Goal: Task Accomplishment & Management: Complete application form

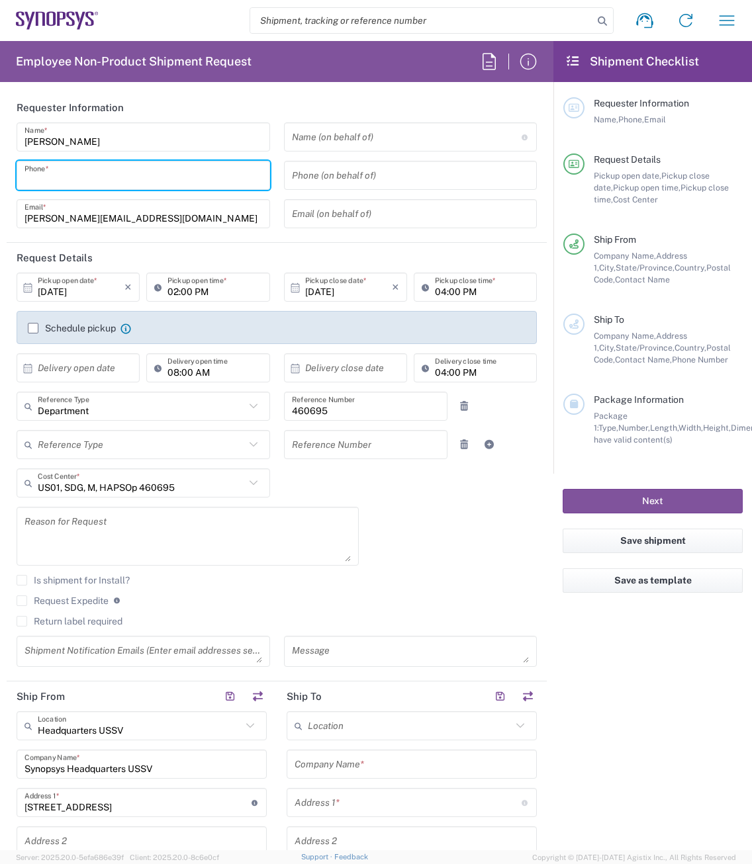
type input "5104914353"
type input "Sanmina Corporation"
type input "60 E. Plumeria"
type input "san [PERSON_NAME]"
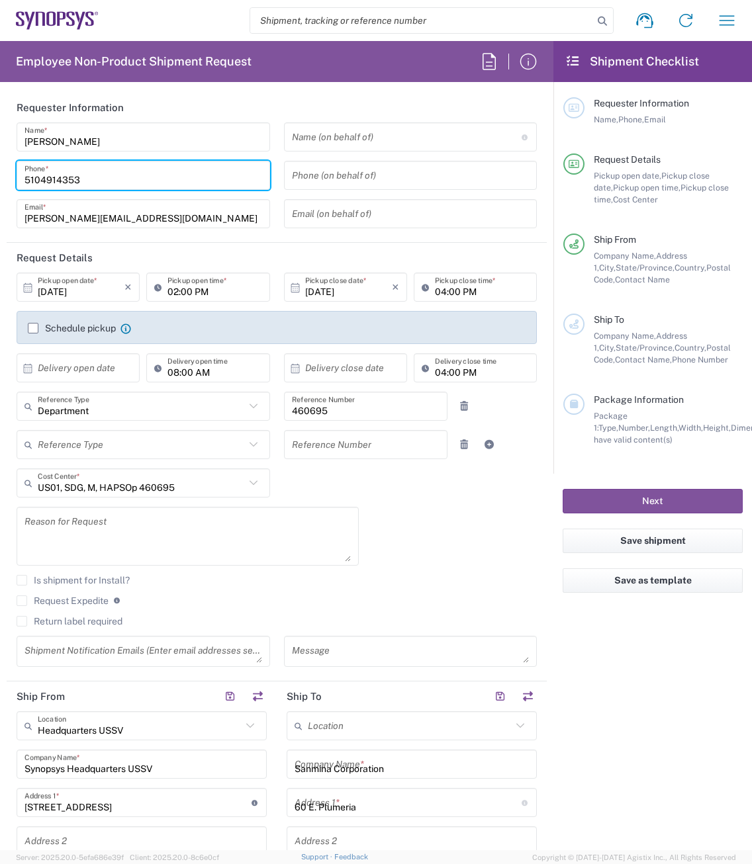
type input "[US_STATE]"
type input "95134"
type input "9169908841"
type input "[PERSON_NAME][EMAIL_ADDRESS][DOMAIN_NAME]"
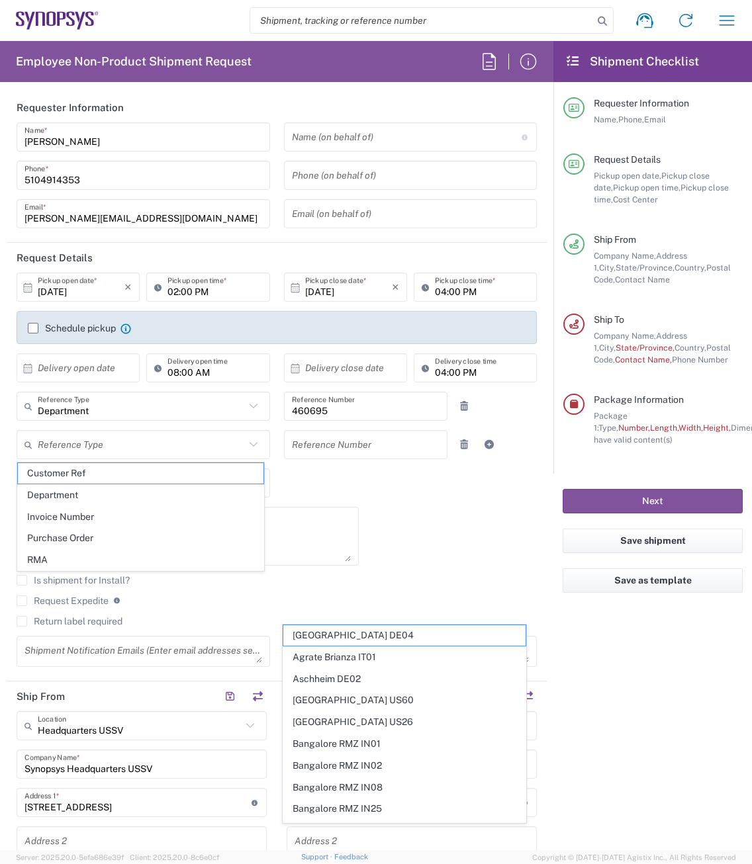
click at [344, 485] on div "[DATE] × Pickup open date * Cancel Apply 02:00 PM Pickup open time * [DATE] × P…" at bounding box center [277, 475] width 534 height 404
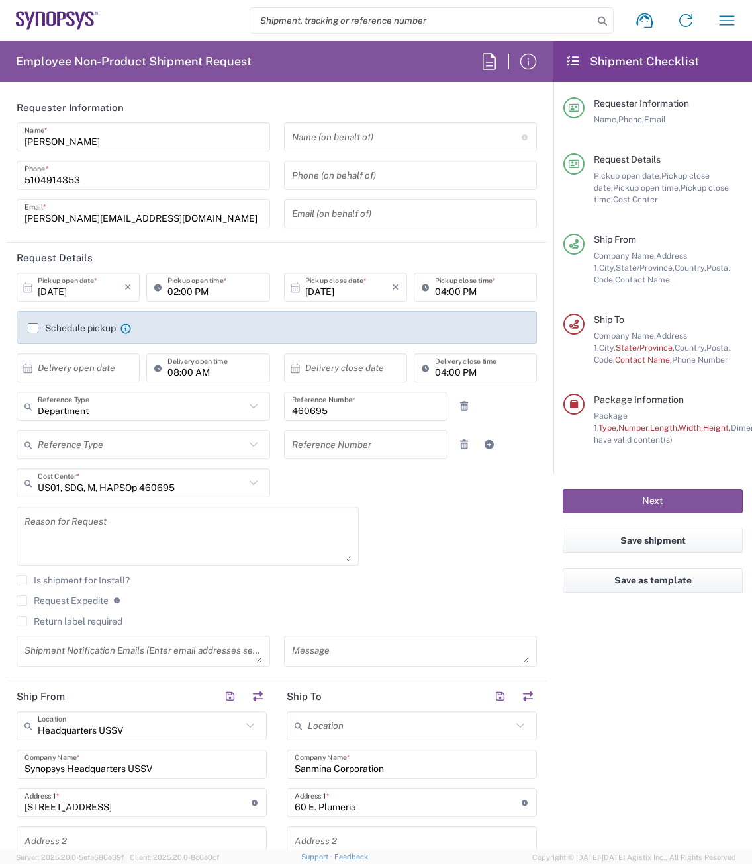
click at [97, 521] on textarea at bounding box center [187, 536] width 326 height 51
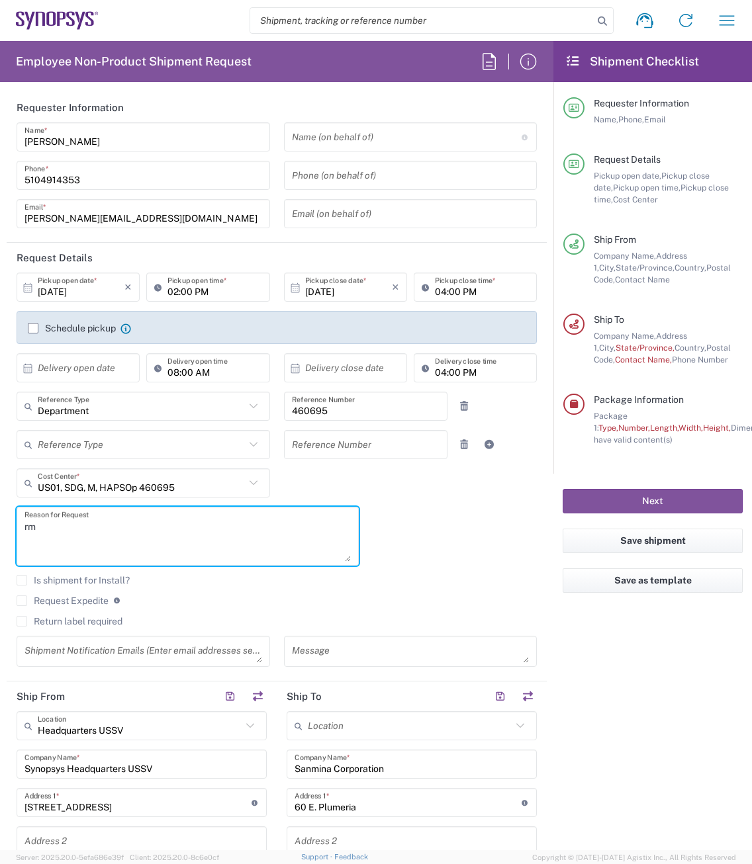
type textarea "r"
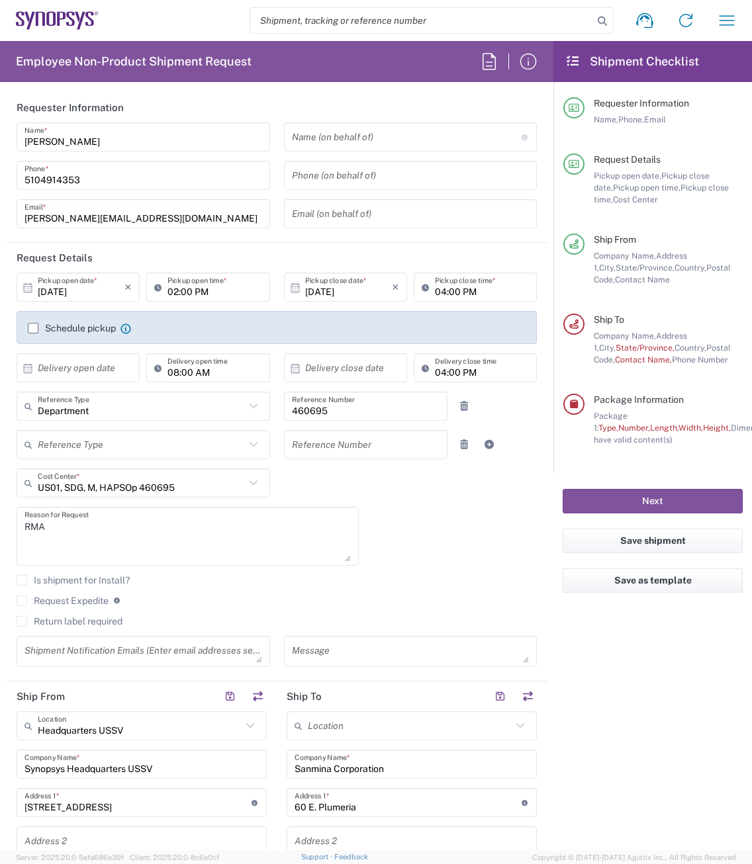
click at [50, 540] on textarea "RMA" at bounding box center [187, 536] width 326 height 51
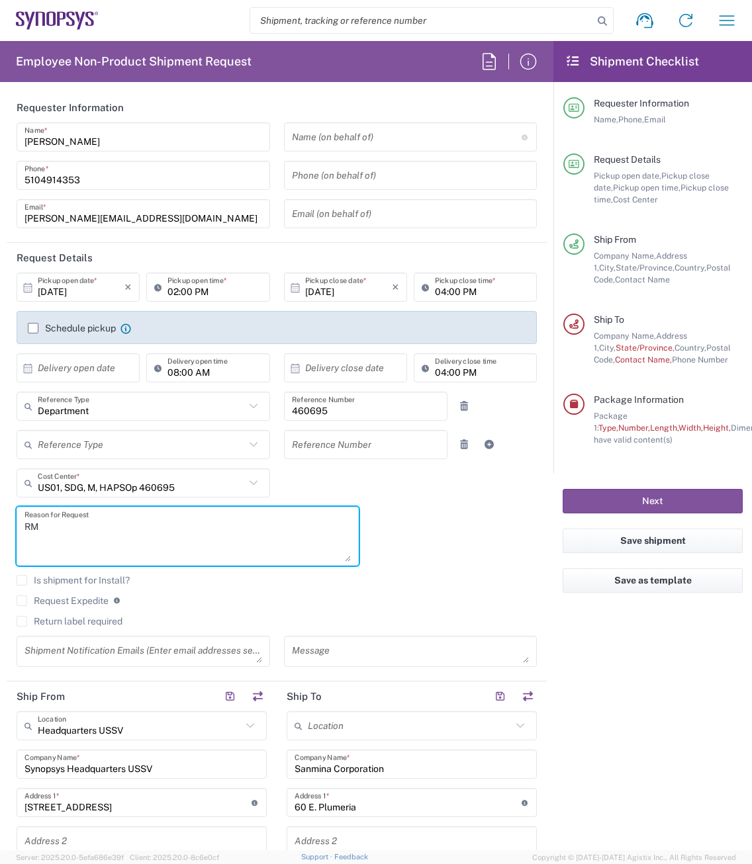
type textarea "R"
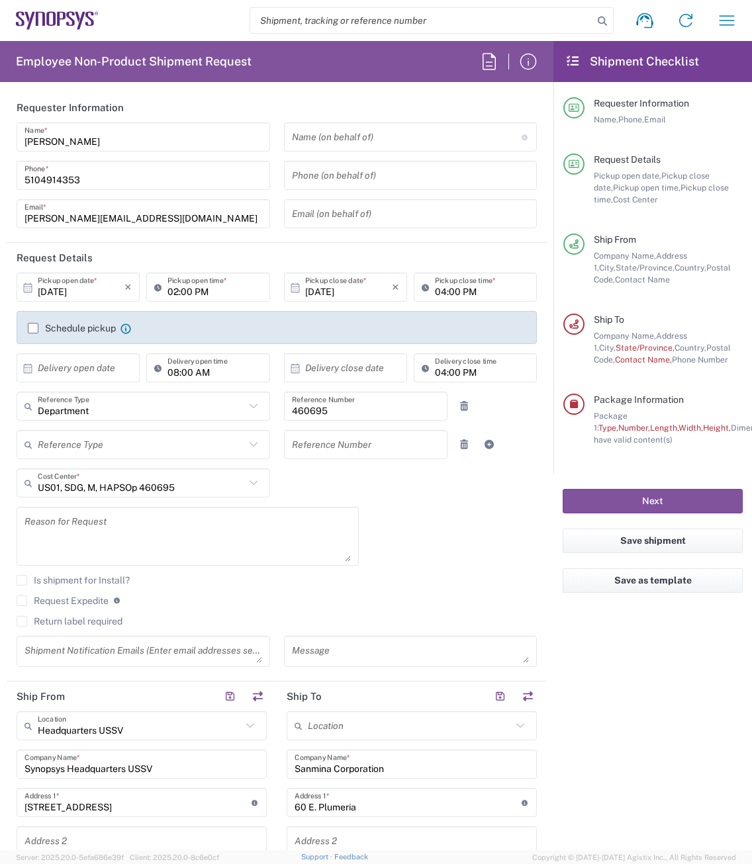
click at [62, 547] on textarea at bounding box center [187, 536] width 326 height 51
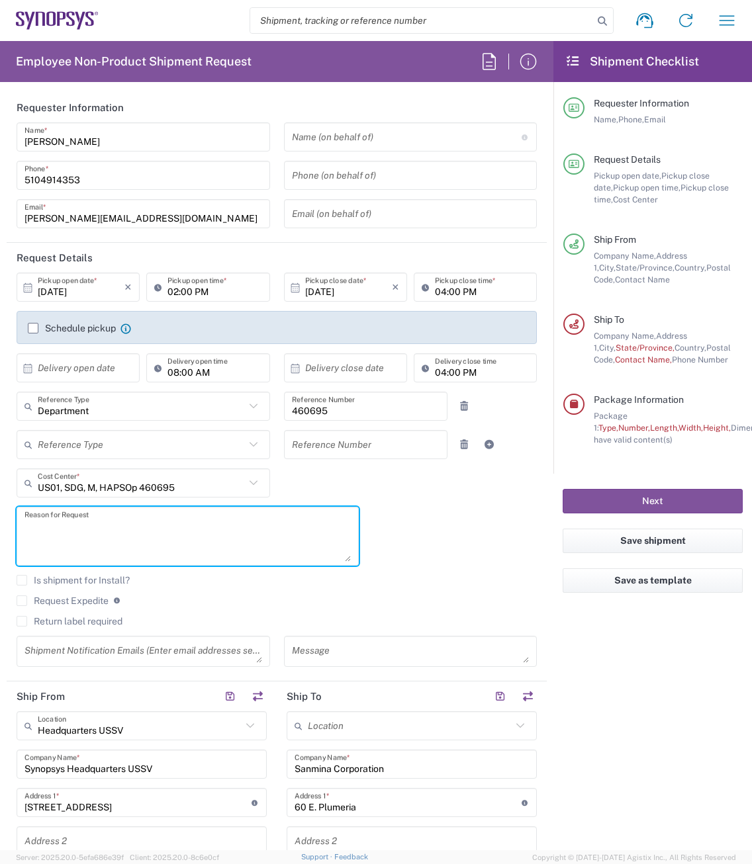
paste textarea "RMA Shipment to Sanmina SJ -07/3/25 B6 Qty3"
click at [192, 525] on textarea "RMA Shipment to Sanmina SJ -07/3/25 B6 Qty3" at bounding box center [187, 536] width 326 height 51
click at [213, 528] on textarea "RMA Shipment to Sanmina SJ - B6 Qty3" at bounding box center [187, 536] width 326 height 51
type textarea "RMA Shipment to Sanmina SJ - B6"
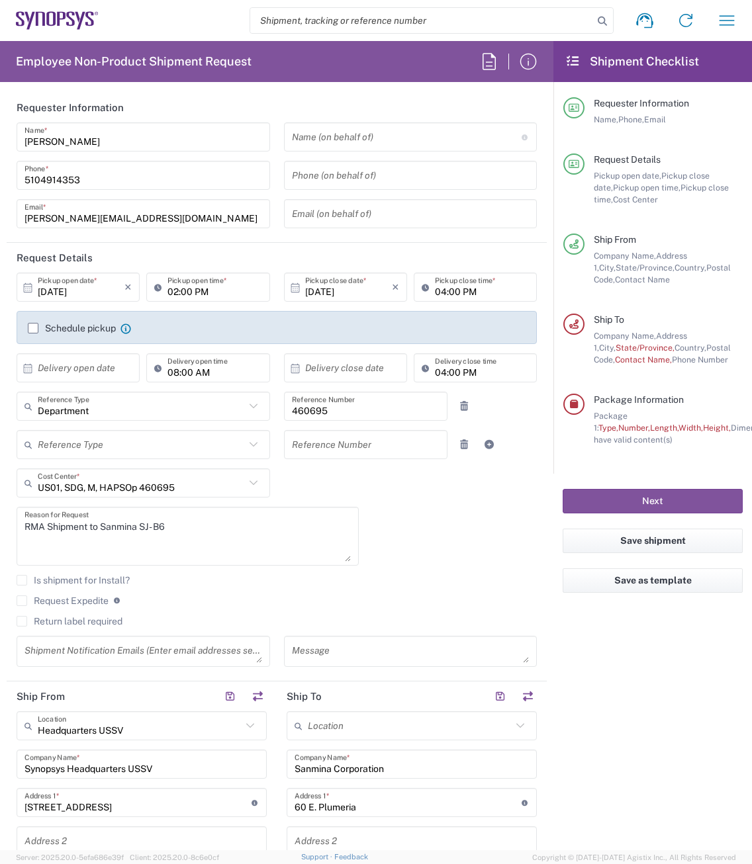
drag, startPoint x: 459, startPoint y: 555, endPoint x: 465, endPoint y: 557, distance: 6.7
click at [461, 555] on div "[DATE] × Pickup open date * Cancel Apply 02:00 PM Pickup open time * [DATE] × P…" at bounding box center [277, 475] width 534 height 404
click at [97, 292] on input "[DATE]" at bounding box center [81, 287] width 87 height 23
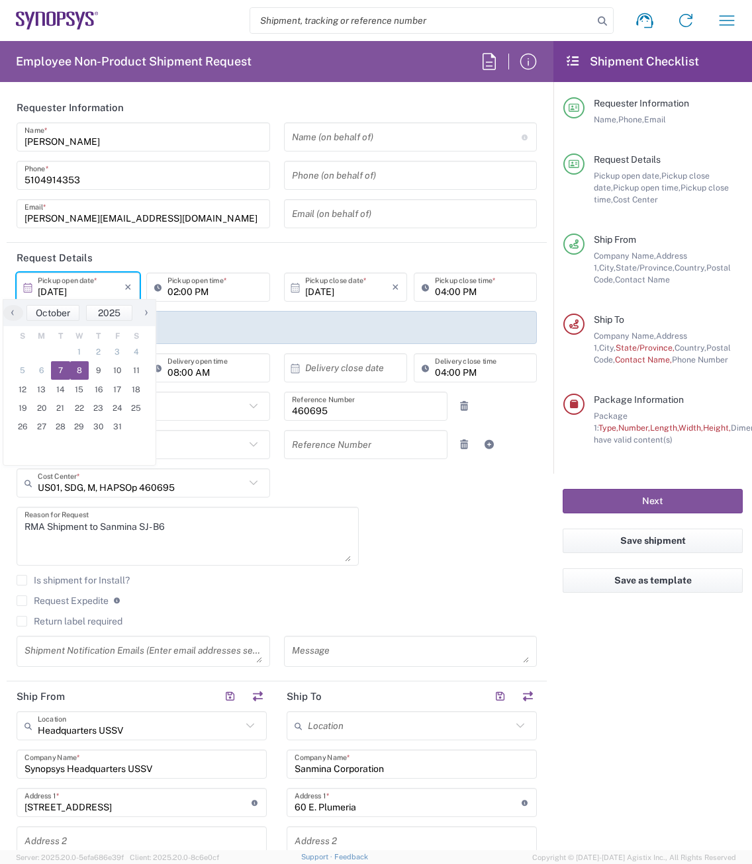
click at [75, 373] on span "8" at bounding box center [79, 370] width 19 height 19
type input "[DATE]"
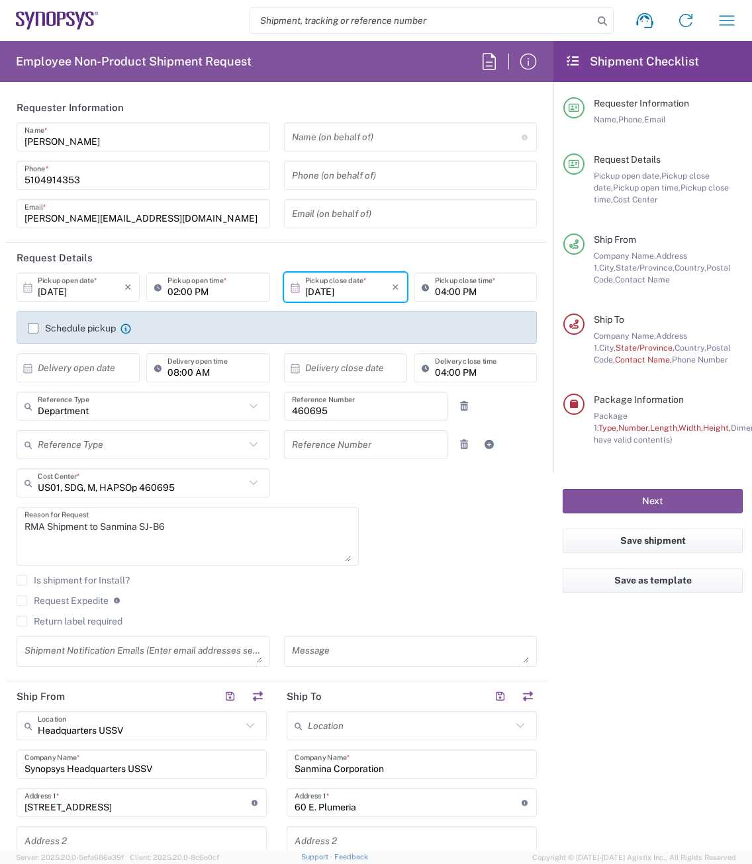
click at [217, 294] on input "02:00 PM" at bounding box center [214, 287] width 94 height 23
click at [214, 294] on input "02:00 PM" at bounding box center [214, 287] width 94 height 23
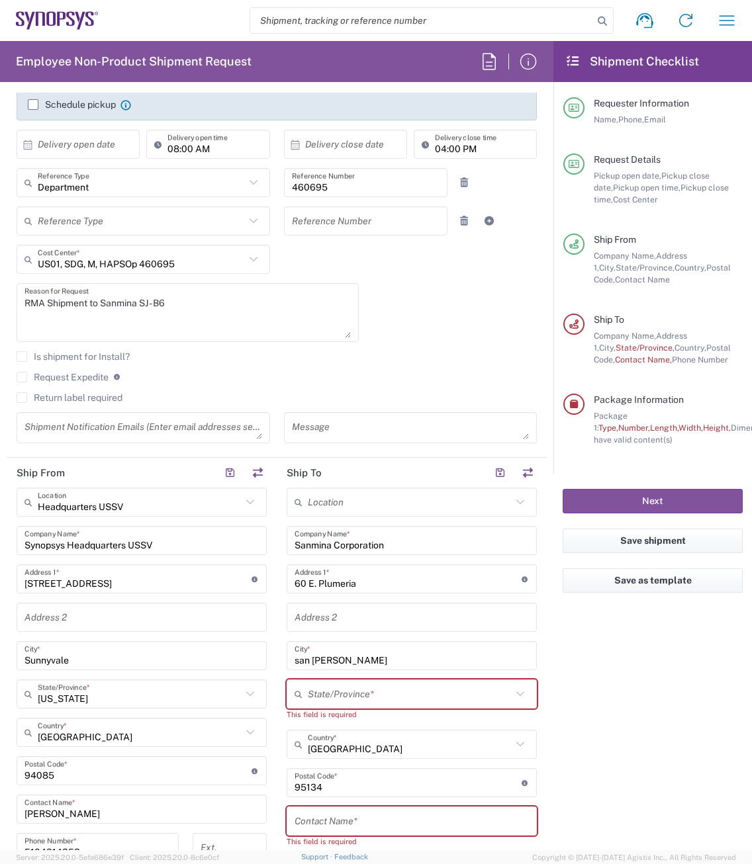
scroll to position [265, 0]
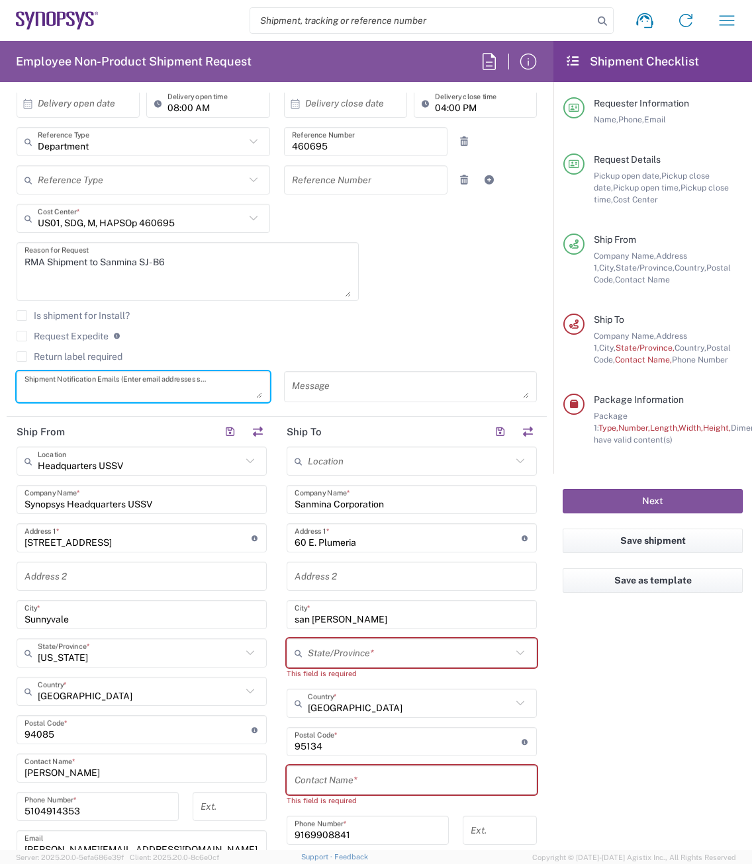
click at [87, 384] on textarea at bounding box center [143, 386] width 238 height 23
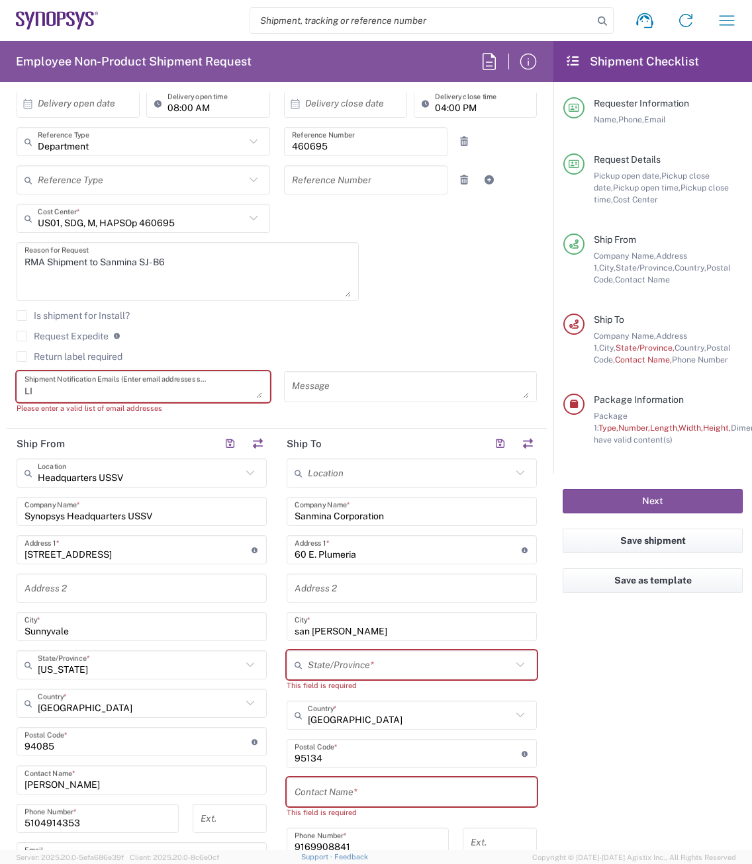
type textarea "L"
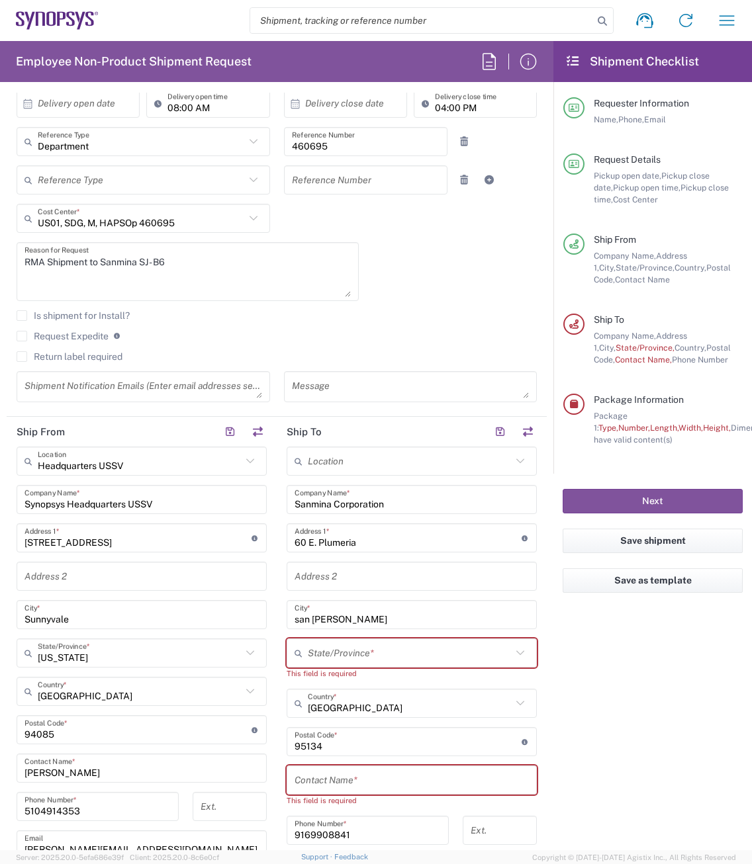
click at [435, 274] on div "[DATE] × Pickup open date * Cancel Apply 02:00 PM Pickup open time * [DATE] × P…" at bounding box center [277, 210] width 534 height 404
click at [23, 337] on label "Request Expedite" at bounding box center [63, 336] width 92 height 11
click at [22, 336] on input "Request Expedite" at bounding box center [22, 336] width 0 height 0
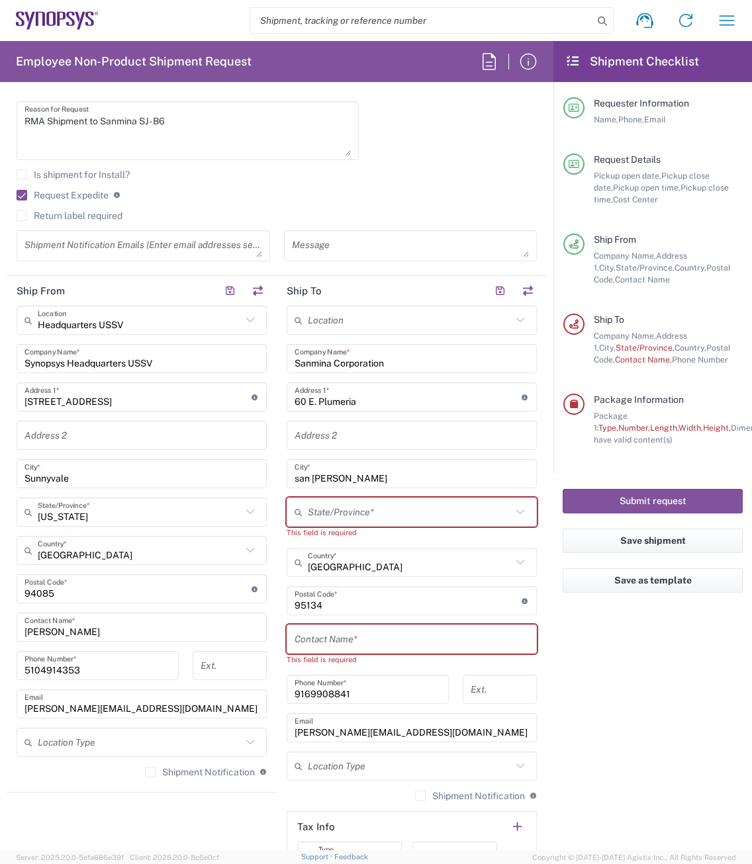
scroll to position [463, 0]
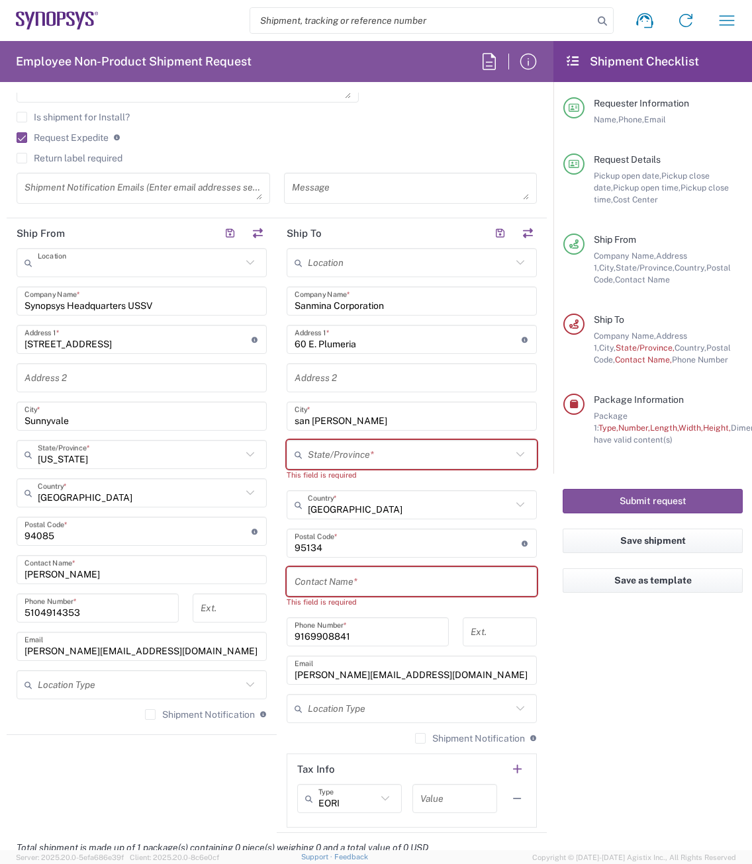
click at [233, 272] on input "text" at bounding box center [140, 262] width 204 height 23
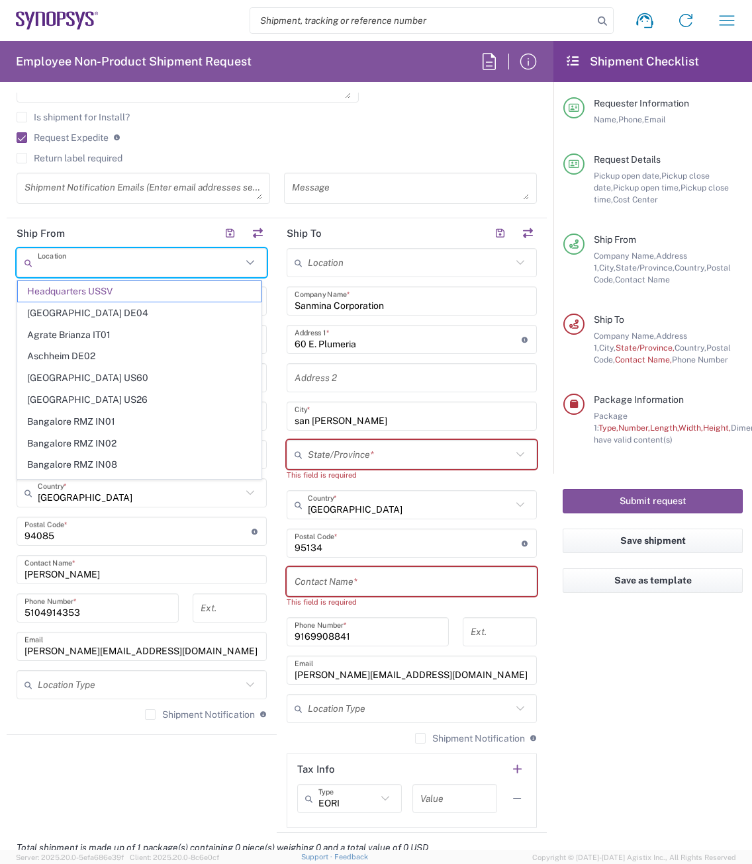
click at [183, 271] on input "text" at bounding box center [140, 262] width 204 height 23
click at [111, 230] on header "Ship From" at bounding box center [142, 233] width 270 height 30
type input "Headquarters USSV"
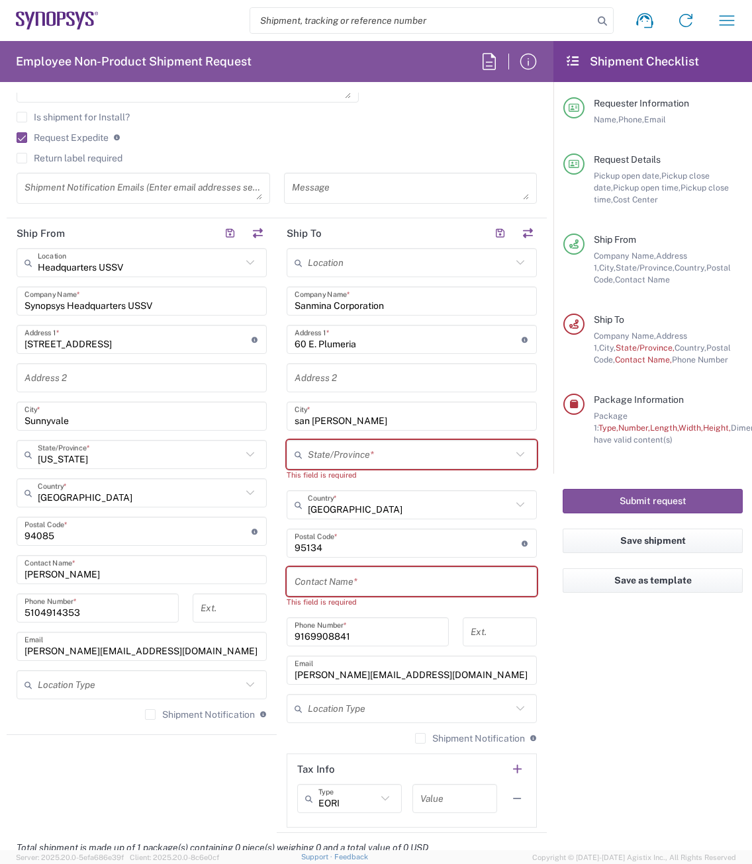
click at [141, 303] on input "Synopsys Headquarters USSV" at bounding box center [141, 301] width 234 height 23
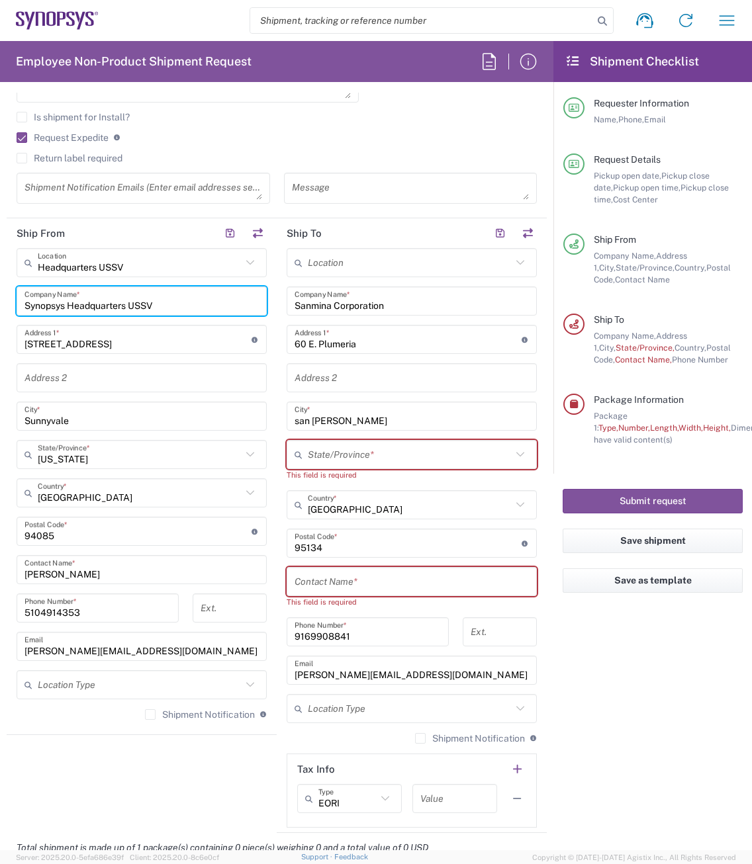
drag, startPoint x: 173, startPoint y: 304, endPoint x: -26, endPoint y: 308, distance: 199.2
click at [0, 308] on html "Shipment request Shipment tracking Employee non-product shipment request My shi…" at bounding box center [376, 432] width 752 height 864
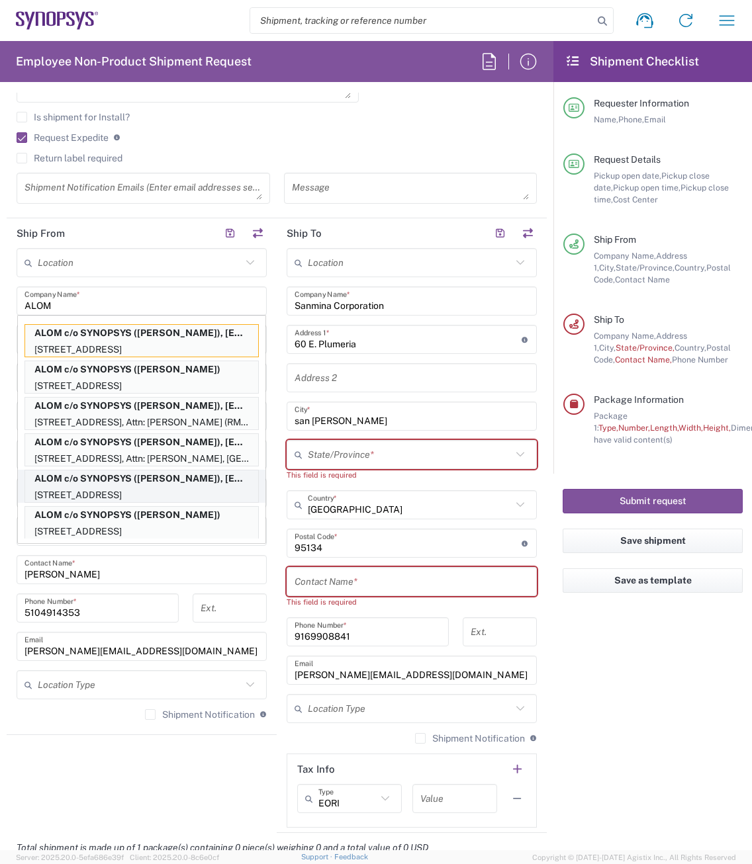
click at [100, 478] on p "ALOM c/o SYNOPSYS ([PERSON_NAME]), [EMAIL_ADDRESS][DOMAIN_NAME]" at bounding box center [141, 479] width 233 height 17
type input "ALOM c/o SYNOPSYS"
type input "[STREET_ADDRESS]"
type input "Fremont"
type input "94539"
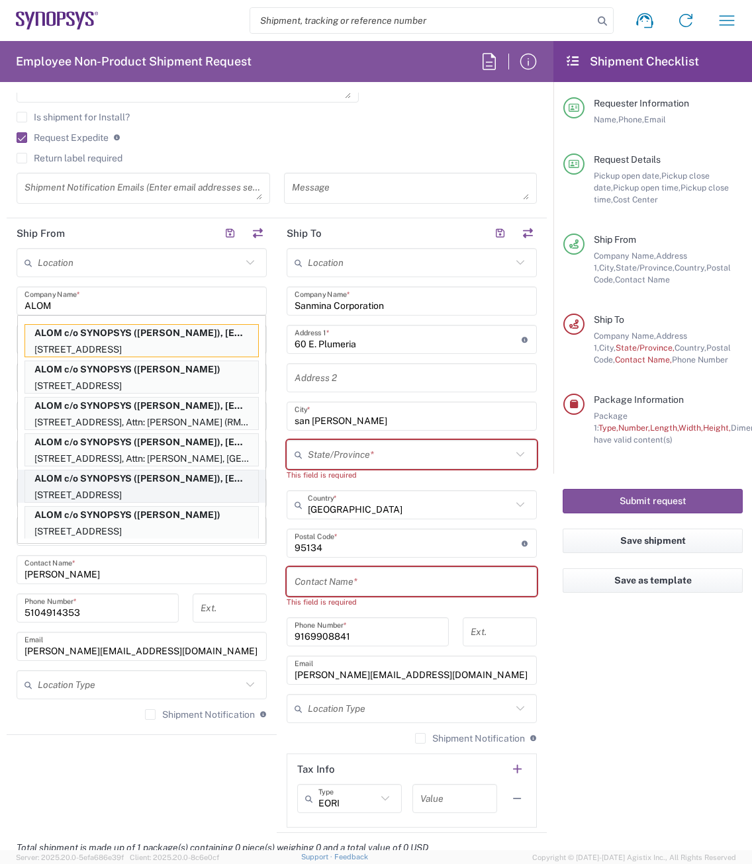
type input "[PERSON_NAME]"
type input "4086498039"
type input "[EMAIL_ADDRESS][DOMAIN_NAME]"
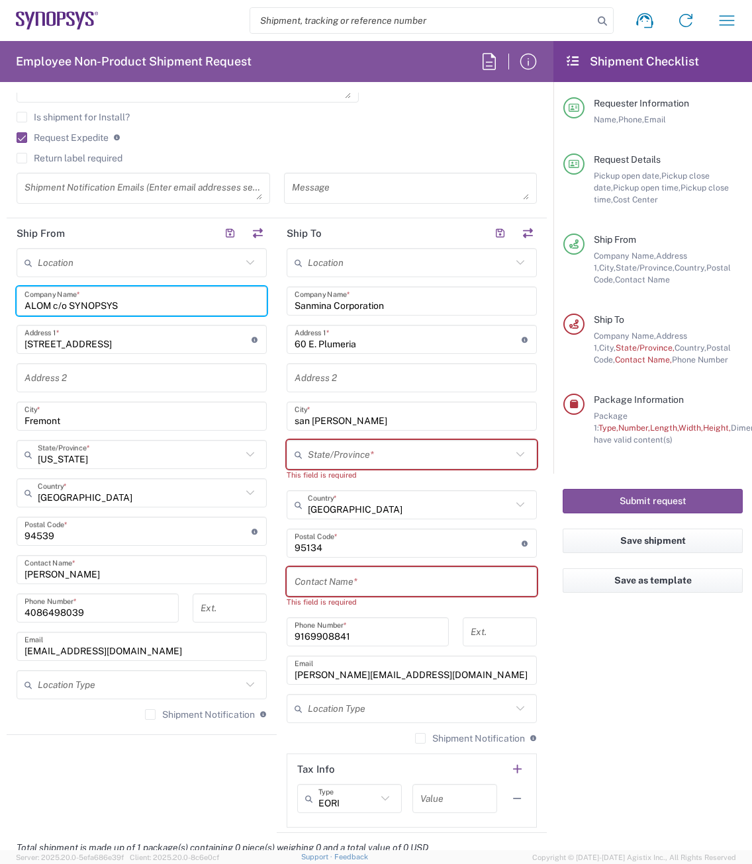
click at [358, 383] on input "text" at bounding box center [411, 378] width 234 height 23
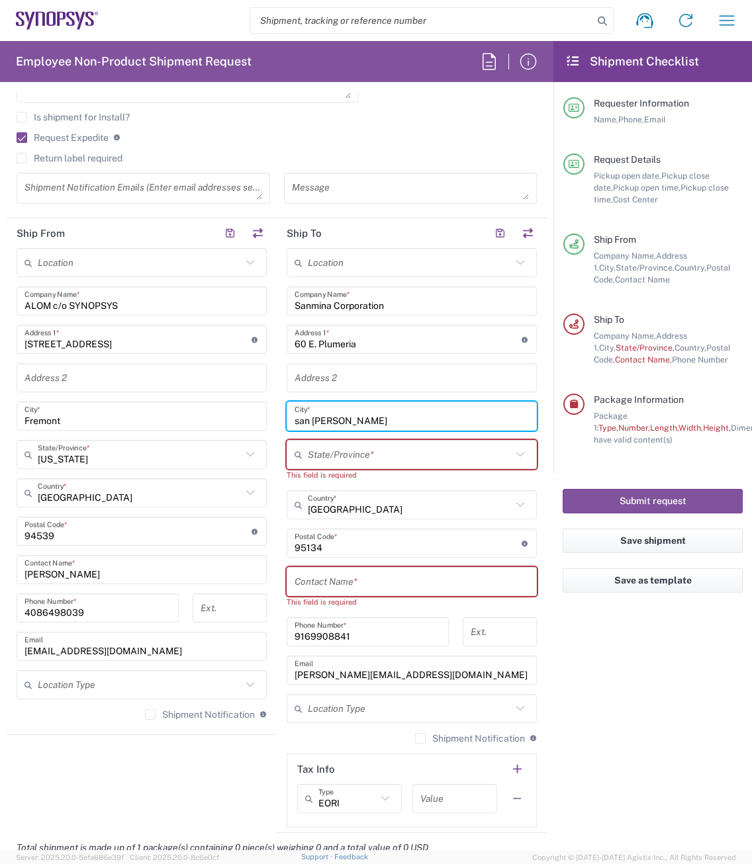
drag, startPoint x: 331, startPoint y: 420, endPoint x: 256, endPoint y: 415, distance: 75.0
click at [256, 415] on div "Ship From Location [GEOGRAPHIC_DATA] DE04 Agrate Brianza IT01 [GEOGRAPHIC_DATA]…" at bounding box center [277, 525] width 540 height 615
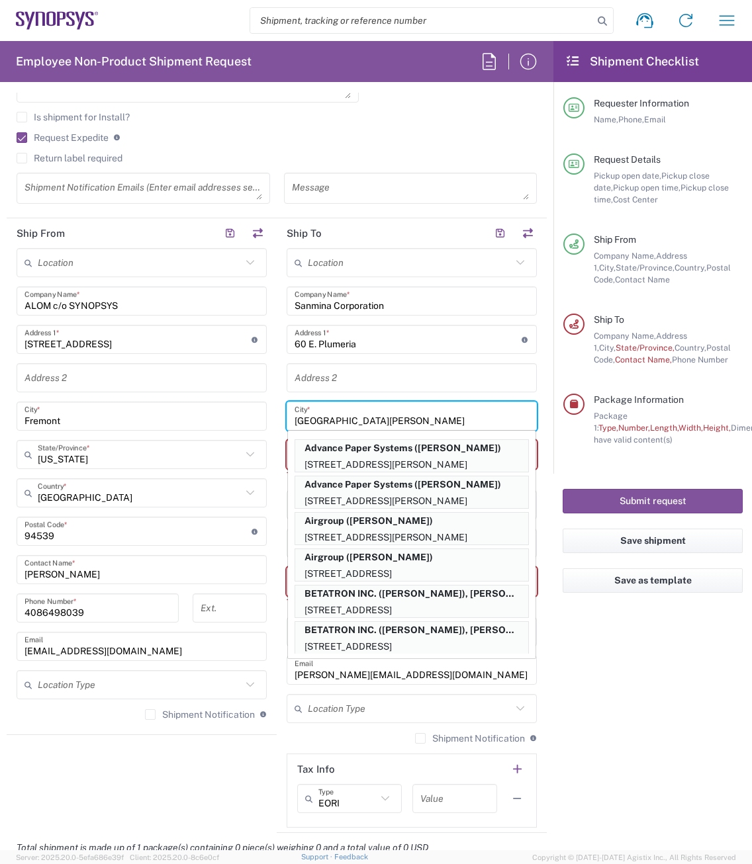
type input "[GEOGRAPHIC_DATA][PERSON_NAME]"
click at [345, 377] on input "text" at bounding box center [411, 378] width 234 height 23
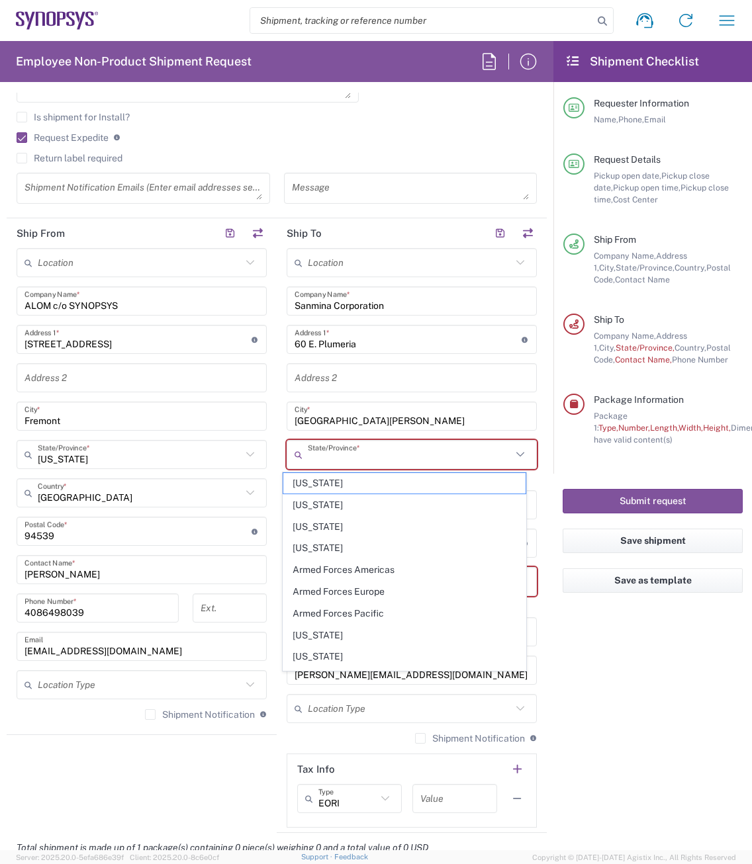
click at [330, 463] on input "text" at bounding box center [410, 454] width 204 height 23
type input "[US_STATE]"
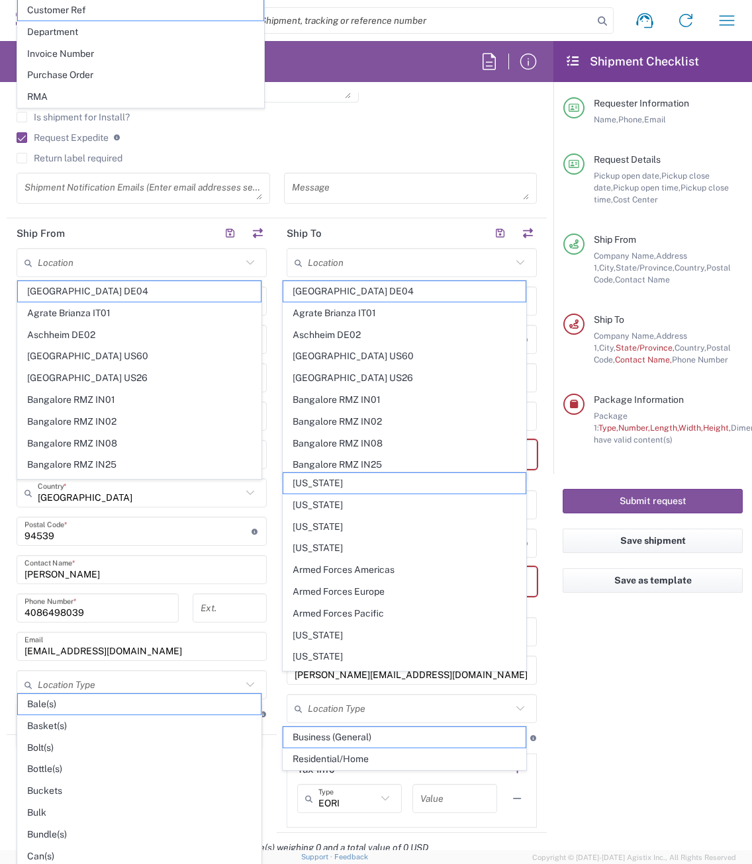
click at [404, 155] on agx-checkbox-control "Return label required" at bounding box center [277, 158] width 520 height 11
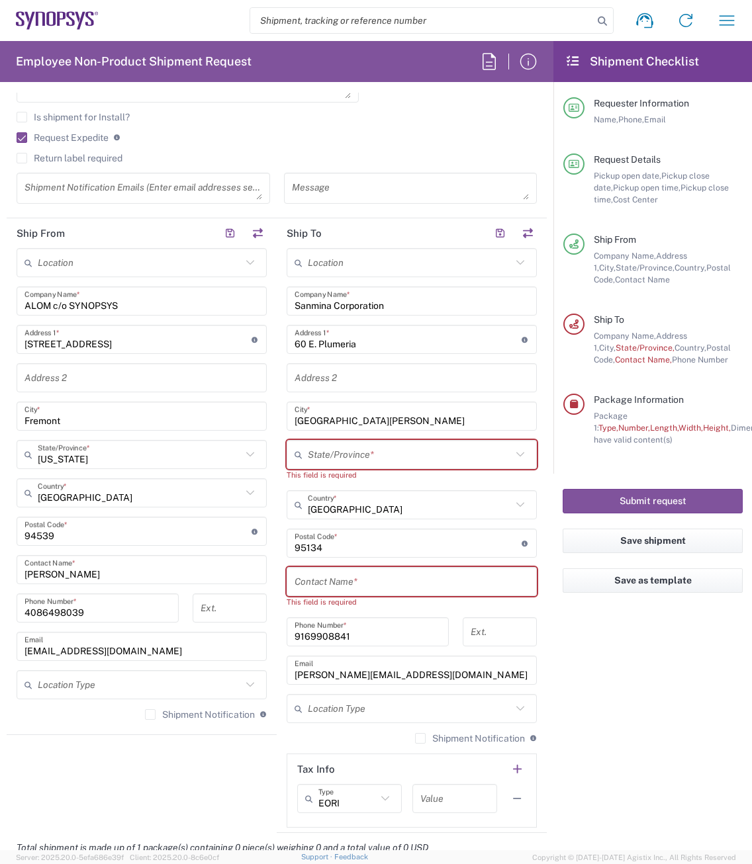
click at [405, 302] on input "Sanmina Corporation" at bounding box center [411, 301] width 234 height 23
drag, startPoint x: 405, startPoint y: 302, endPoint x: 228, endPoint y: 302, distance: 177.4
click at [228, 302] on div "Ship From Location [GEOGRAPHIC_DATA] DE04 Agrate Brianza IT01 [GEOGRAPHIC_DATA]…" at bounding box center [277, 525] width 540 height 615
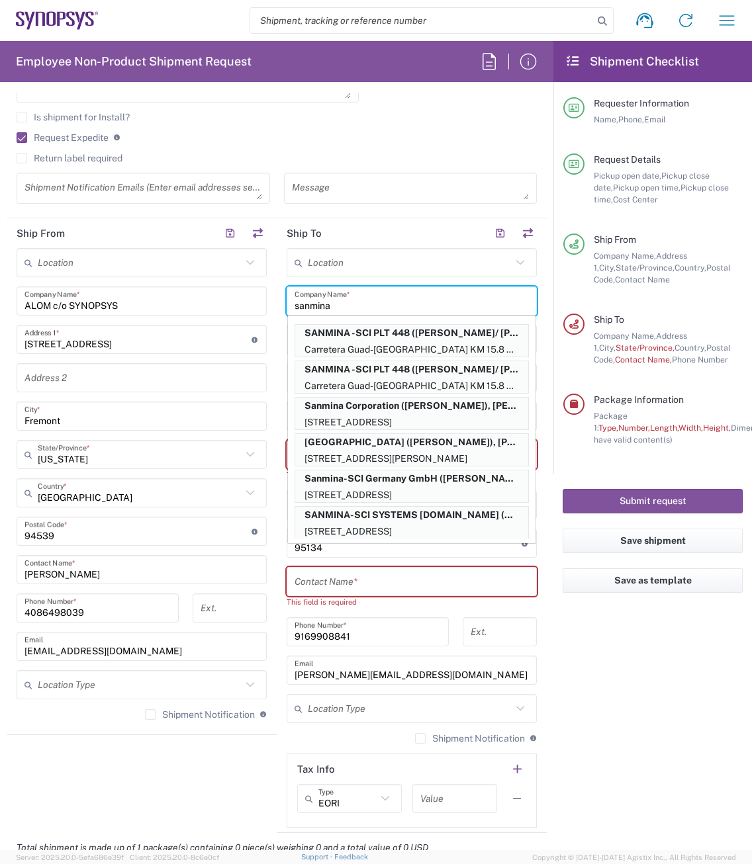
type input "sanmina"
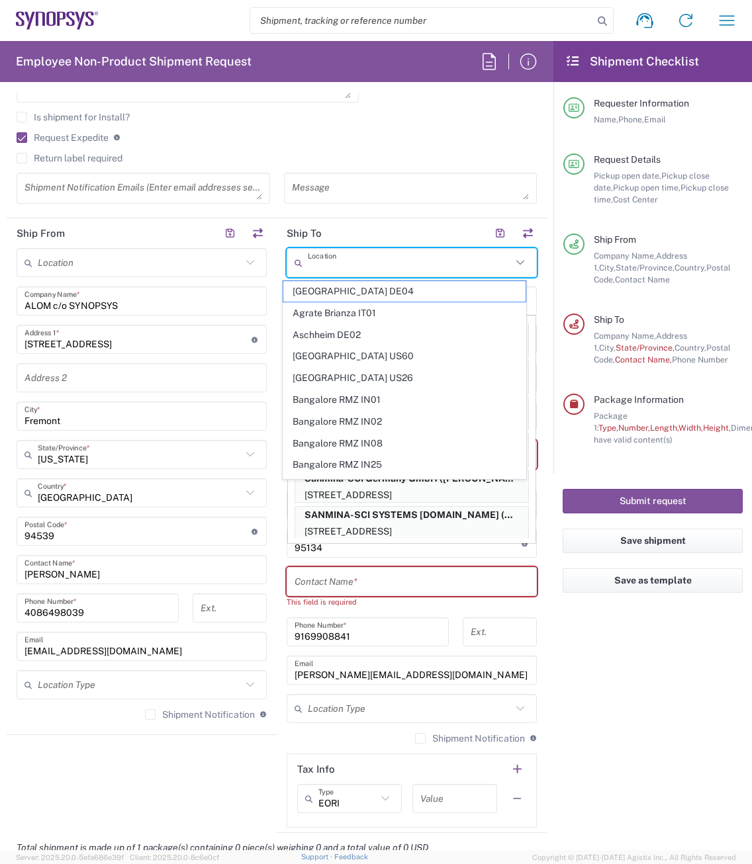
click at [377, 258] on input "text" at bounding box center [410, 262] width 204 height 23
click at [363, 231] on header "Ship To" at bounding box center [412, 233] width 270 height 30
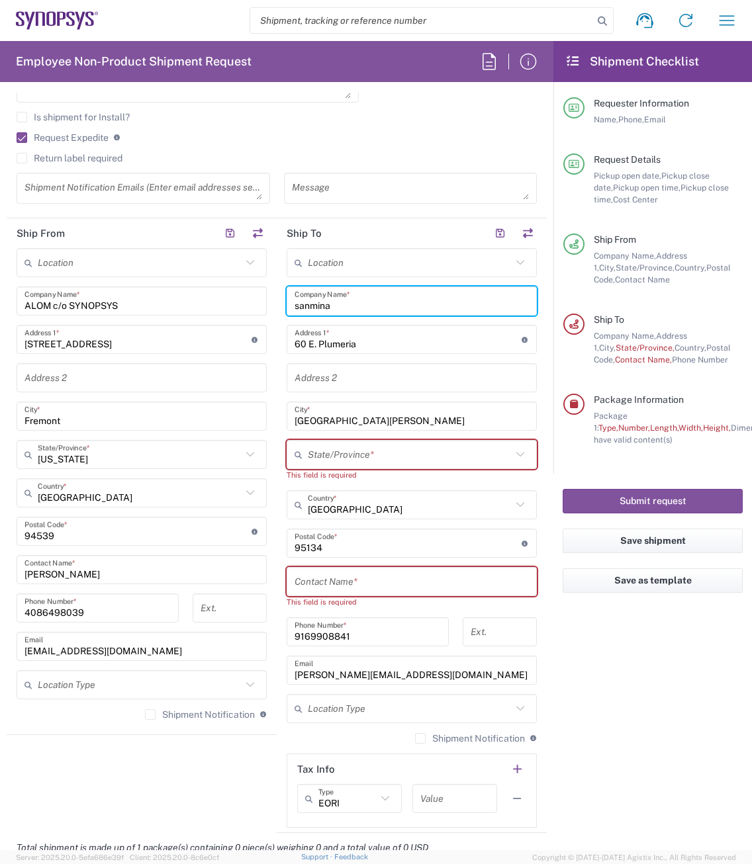
click at [377, 308] on input "sanmina" at bounding box center [411, 301] width 234 height 23
click at [102, 268] on input "text" at bounding box center [140, 262] width 204 height 23
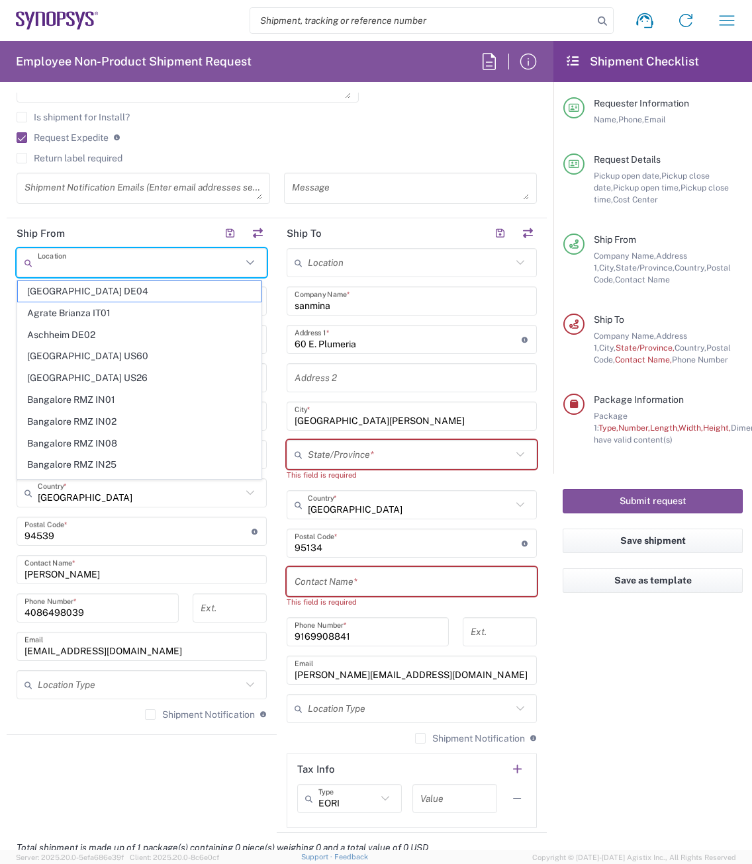
click at [351, 268] on input "text" at bounding box center [410, 262] width 204 height 23
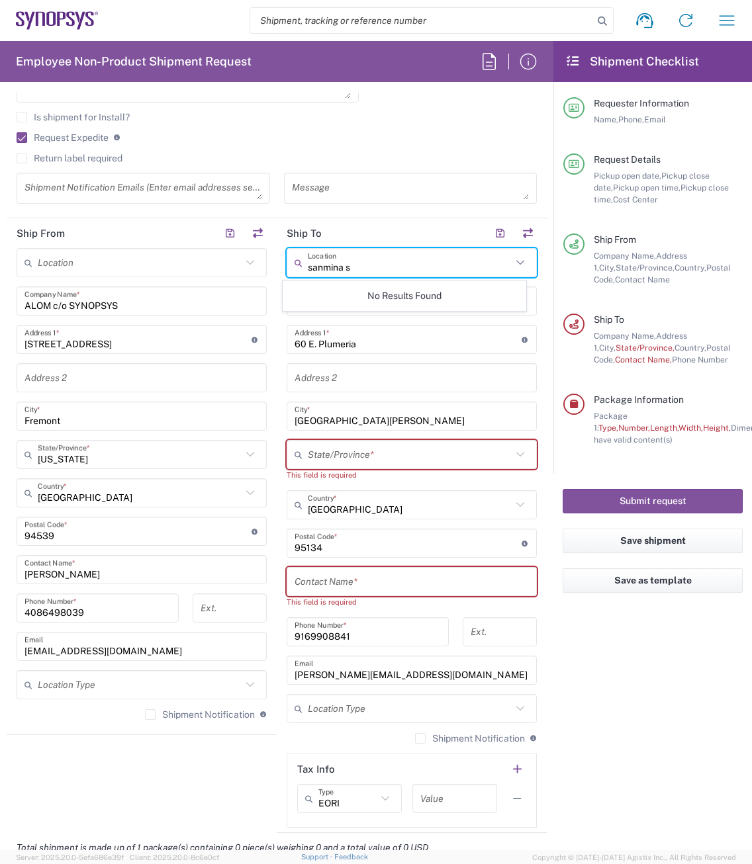
type input "sanmina sj"
drag, startPoint x: 358, startPoint y: 268, endPoint x: 256, endPoint y: 267, distance: 101.9
click at [256, 267] on div "Ship From Location [GEOGRAPHIC_DATA] DE04 Agrate Brianza IT01 [GEOGRAPHIC_DATA]…" at bounding box center [277, 525] width 540 height 615
click at [332, 298] on div "No Results Found" at bounding box center [405, 296] width 244 height 30
click at [255, 301] on div "ALOM c/o SYNOPSYS Company Name *" at bounding box center [142, 301] width 250 height 29
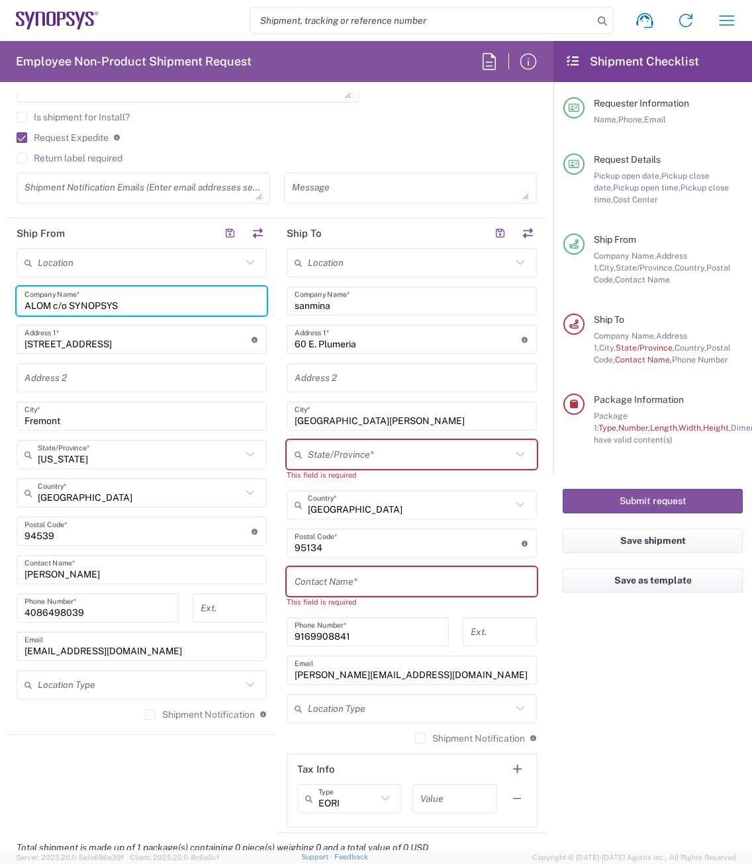
click at [332, 303] on input "sanmina" at bounding box center [411, 301] width 234 height 23
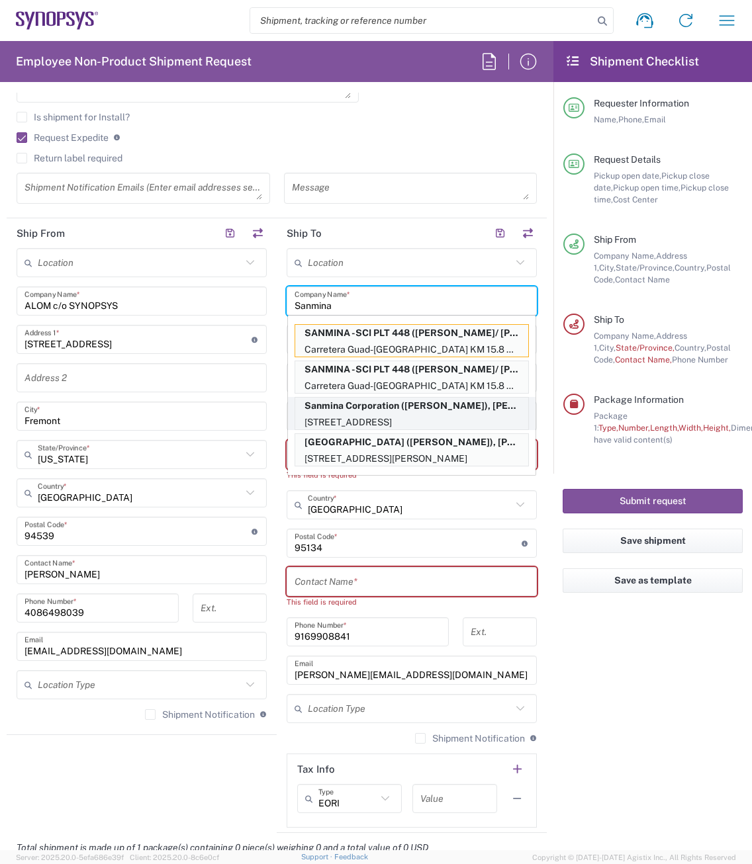
click at [402, 414] on p "Sanmina Corporation ([PERSON_NAME]), [PERSON_NAME][EMAIL_ADDRESS][DOMAIN_NAME]" at bounding box center [411, 406] width 233 height 17
type input "Sanmina Corporation"
type input "san [PERSON_NAME]"
type input "[US_STATE]"
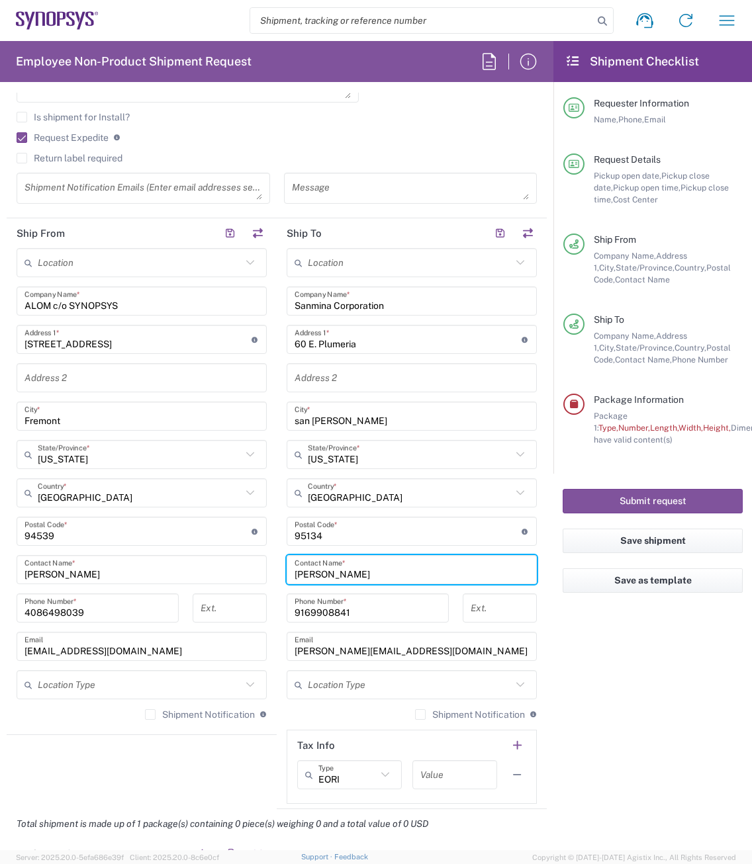
drag, startPoint x: 344, startPoint y: 574, endPoint x: 276, endPoint y: 570, distance: 68.3
click at [277, 570] on main "Location [GEOGRAPHIC_DATA] DE04 Agrate Brianza IT01 [GEOGRAPHIC_DATA] DE02 [GEO…" at bounding box center [412, 526] width 270 height 556
click at [349, 572] on input "[PERSON_NAME]" at bounding box center [411, 570] width 234 height 23
type input "[PERSON_NAME]"
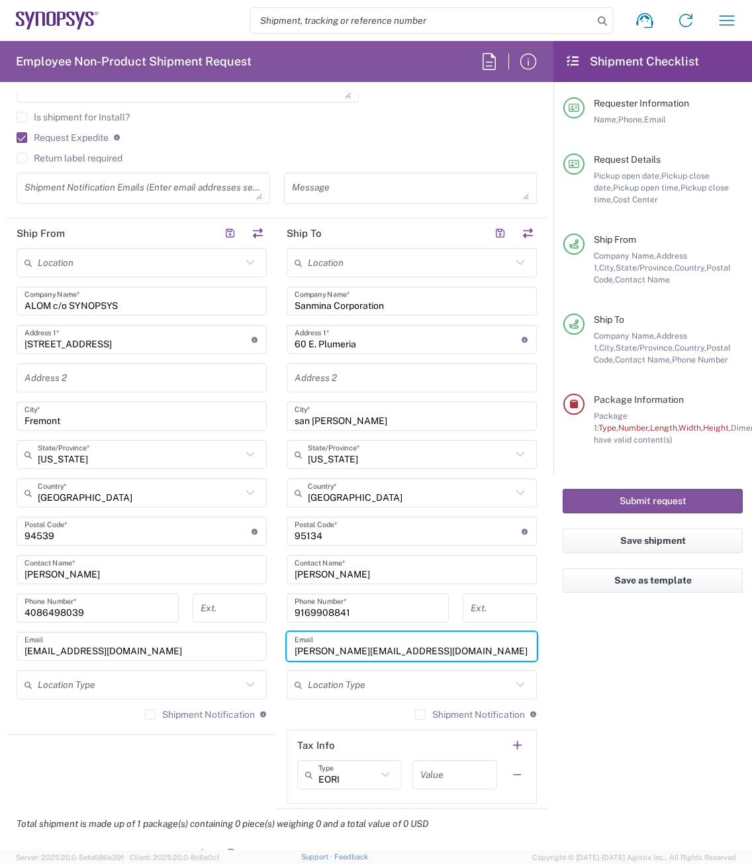
drag, startPoint x: 414, startPoint y: 649, endPoint x: 263, endPoint y: 647, distance: 151.6
click at [263, 647] on div "Ship From Location [GEOGRAPHIC_DATA] DE04 Agrate Brianza IT01 [GEOGRAPHIC_DATA]…" at bounding box center [277, 513] width 540 height 591
paste input "[PERSON_NAME].somaiya@sanmina"
type input "[PERSON_NAME][EMAIL_ADDRESS][DOMAIN_NAME]"
click at [347, 607] on input "9169908841" at bounding box center [367, 608] width 146 height 23
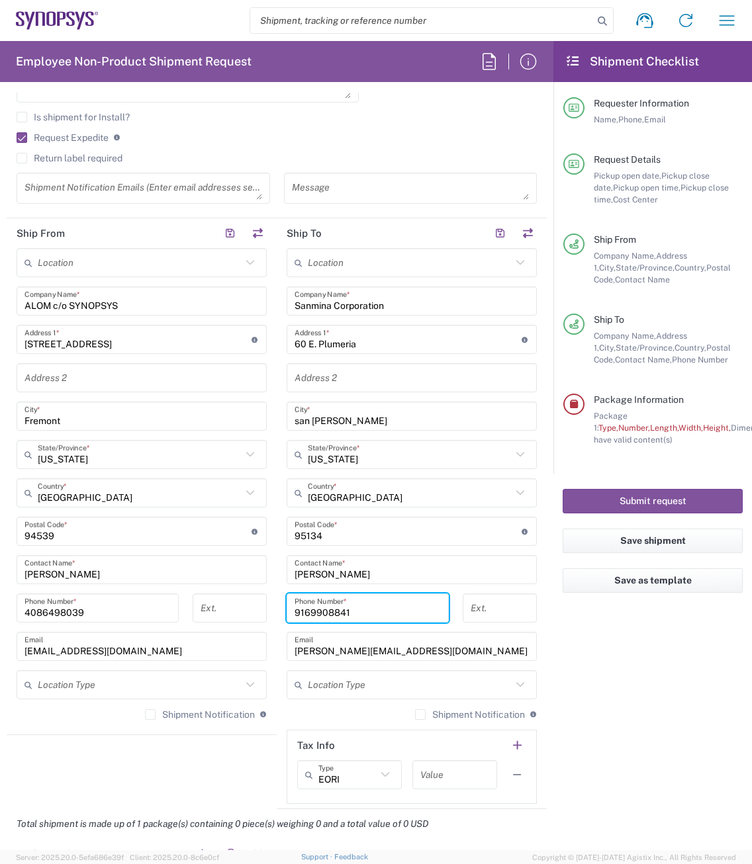
drag, startPoint x: 353, startPoint y: 608, endPoint x: 286, endPoint y: 611, distance: 66.9
click at [287, 611] on div "[PHONE_NUMBER] Phone Number *" at bounding box center [368, 608] width 162 height 29
paste input "510.2999093"
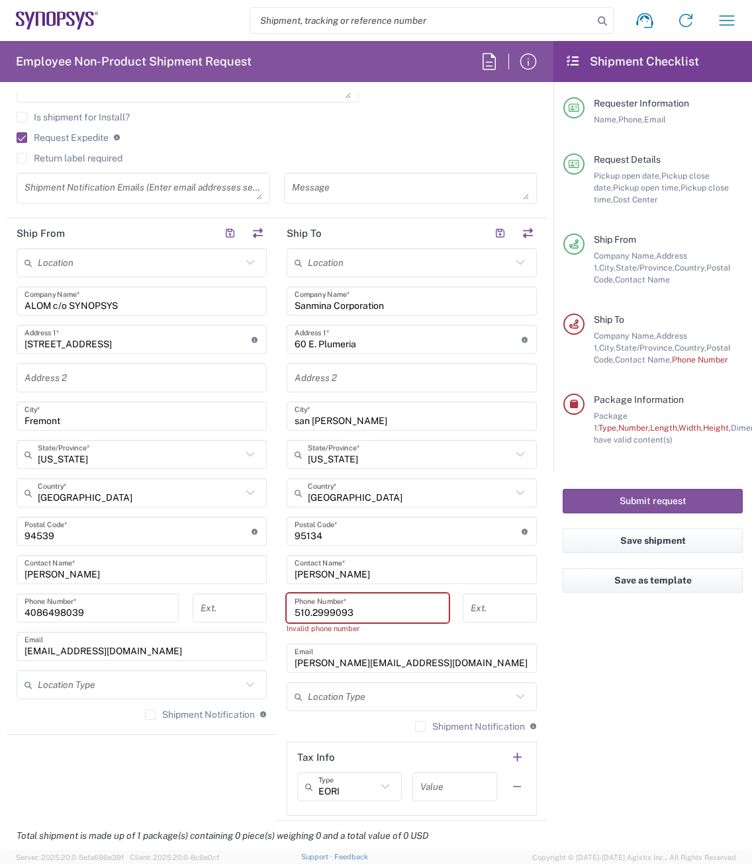
click at [307, 613] on input "510.2999093" at bounding box center [367, 608] width 146 height 23
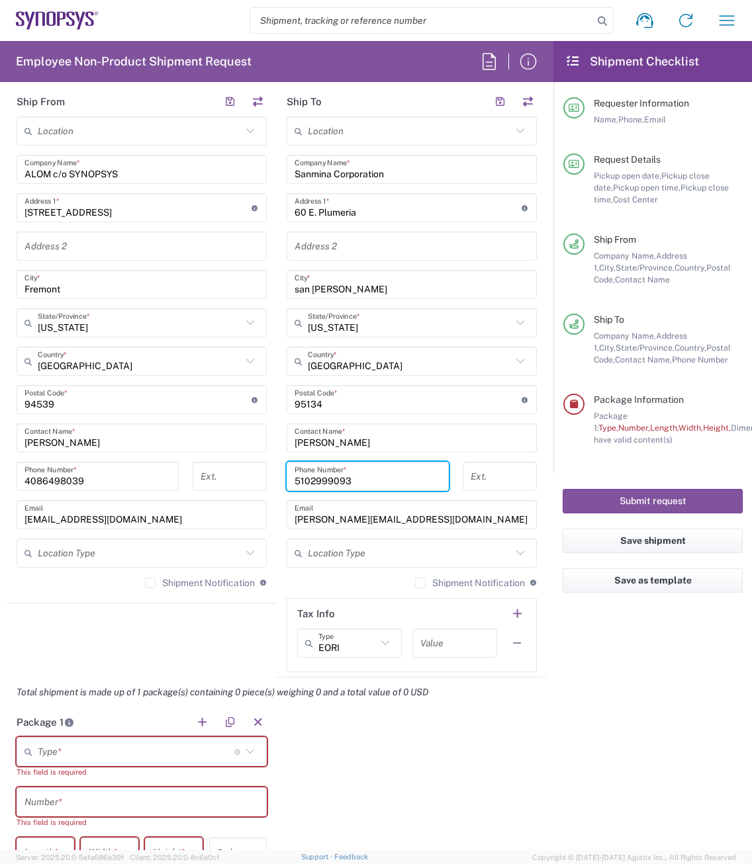
scroll to position [596, 0]
type input "5102999093"
click at [145, 580] on label "Shipment Notification" at bounding box center [200, 582] width 110 height 11
click at [150, 582] on input "Shipment Notification" at bounding box center [150, 582] width 0 height 0
click at [415, 583] on label "Shipment Notification" at bounding box center [470, 582] width 110 height 11
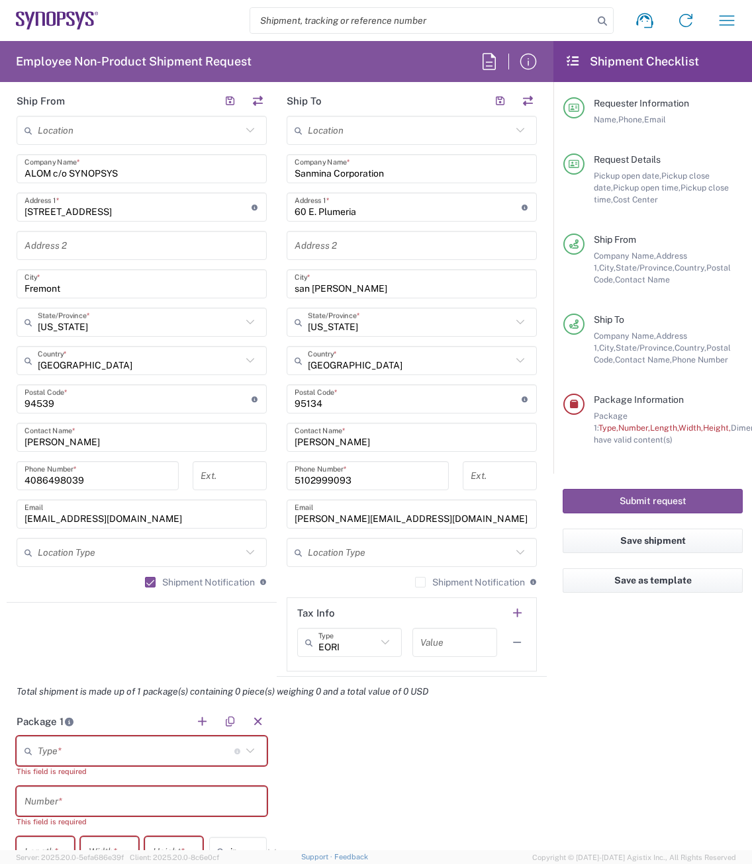
click at [420, 582] on input "Shipment Notification" at bounding box center [420, 582] width 0 height 0
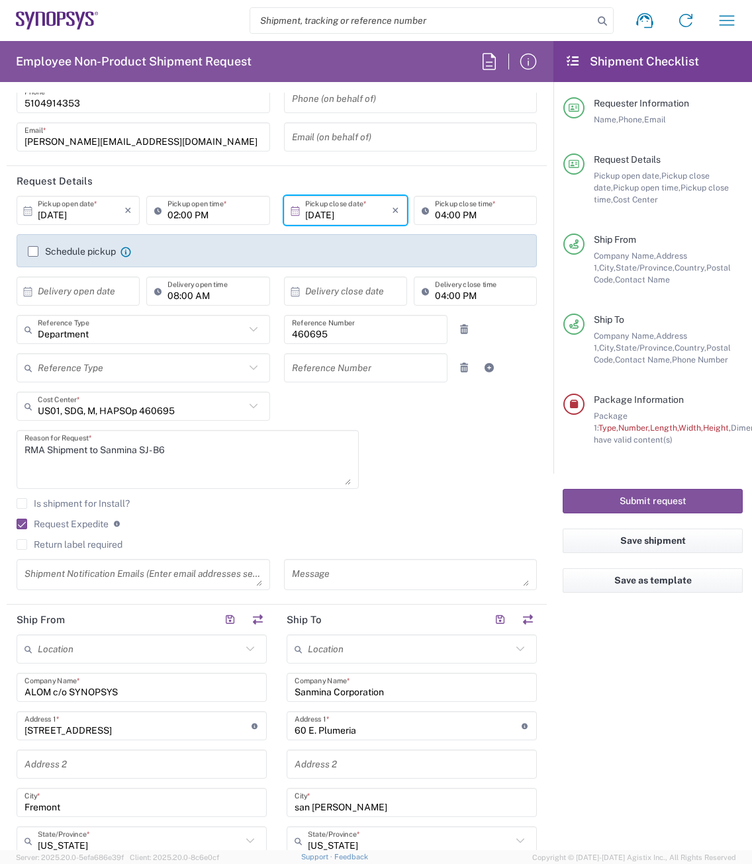
scroll to position [66, 0]
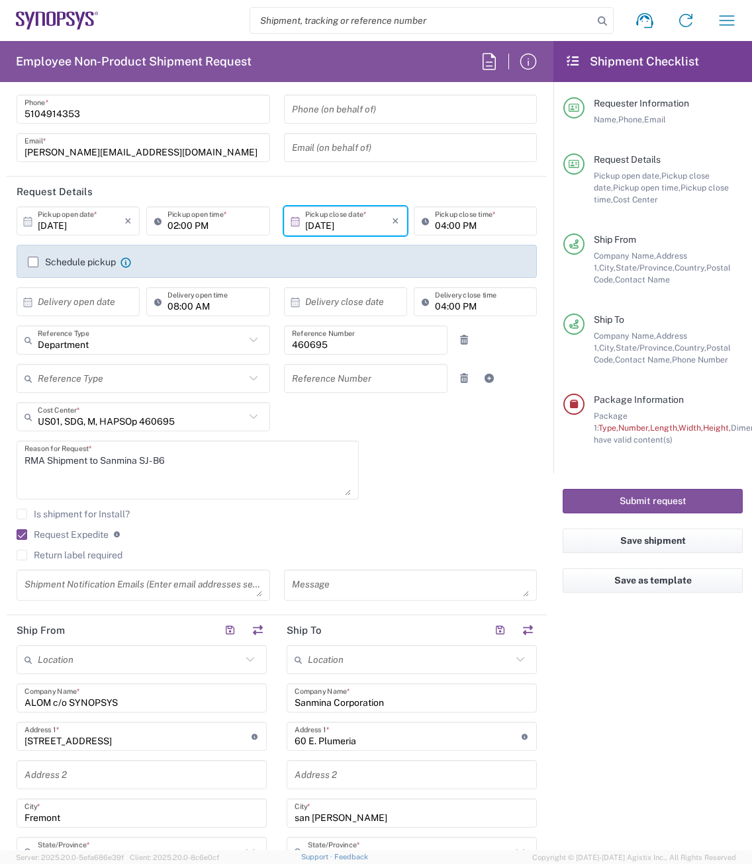
click at [69, 590] on textarea at bounding box center [143, 585] width 238 height 23
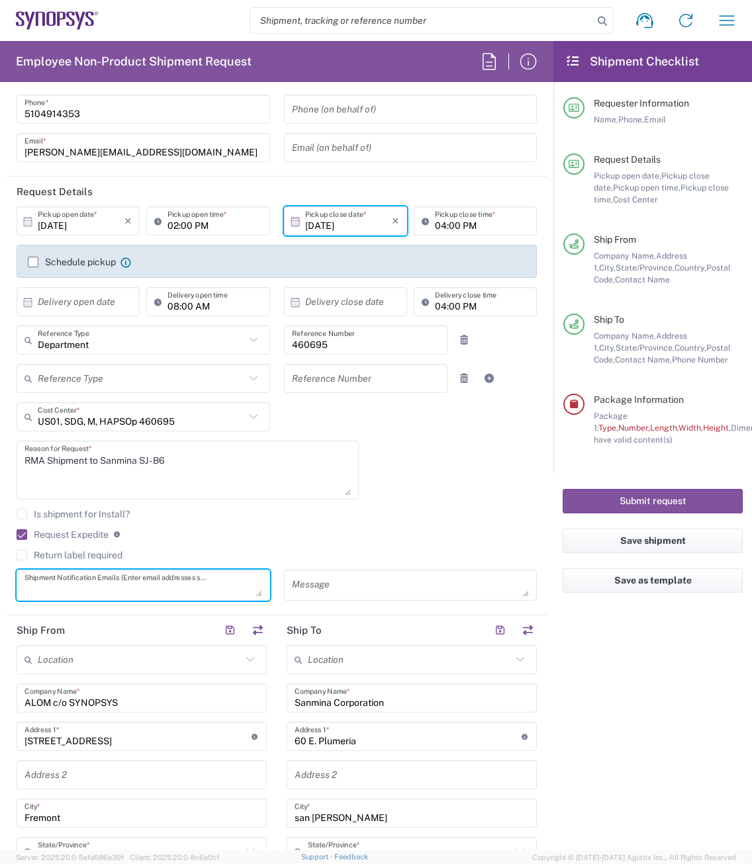
click at [42, 589] on textarea at bounding box center [143, 585] width 238 height 23
paste textarea "[PERSON_NAME][EMAIL_ADDRESS][PERSON_NAME][DOMAIN_NAME]"
click at [150, 586] on textarea "[PERSON_NAME][EMAIL_ADDRESS][PERSON_NAME][DOMAIN_NAME]" at bounding box center [143, 585] width 238 height 23
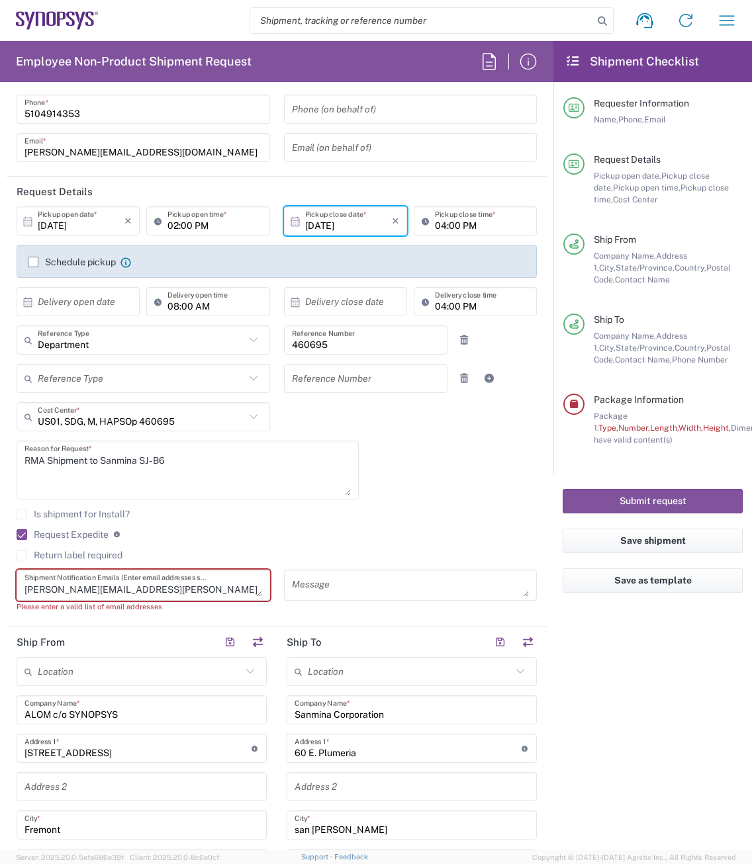
paste textarea "[EMAIL_ADDRESS][DOMAIN_NAME]"
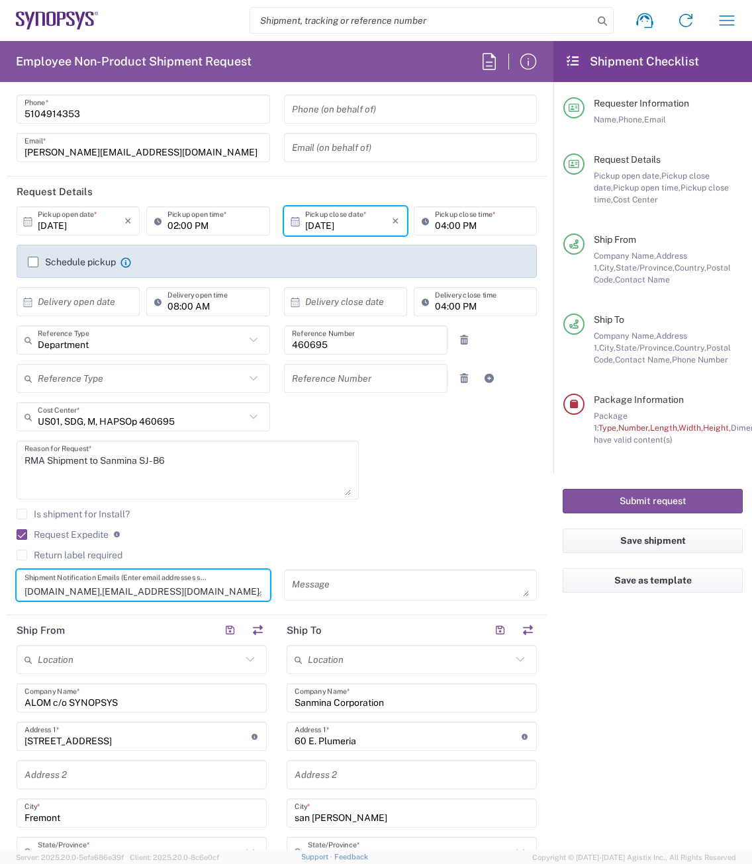
click at [192, 529] on agx-checkbox-control "Request Expedite If expedite is checked you will be unable to rate and book thi…" at bounding box center [277, 535] width 520 height 12
drag, startPoint x: 87, startPoint y: 585, endPoint x: 13, endPoint y: 579, distance: 74.4
click at [13, 579] on div "[PERSON_NAME][EMAIL_ADDRESS][PERSON_NAME][DOMAIN_NAME],[EMAIL_ADDRESS][DOMAIN_N…" at bounding box center [143, 590] width 267 height 40
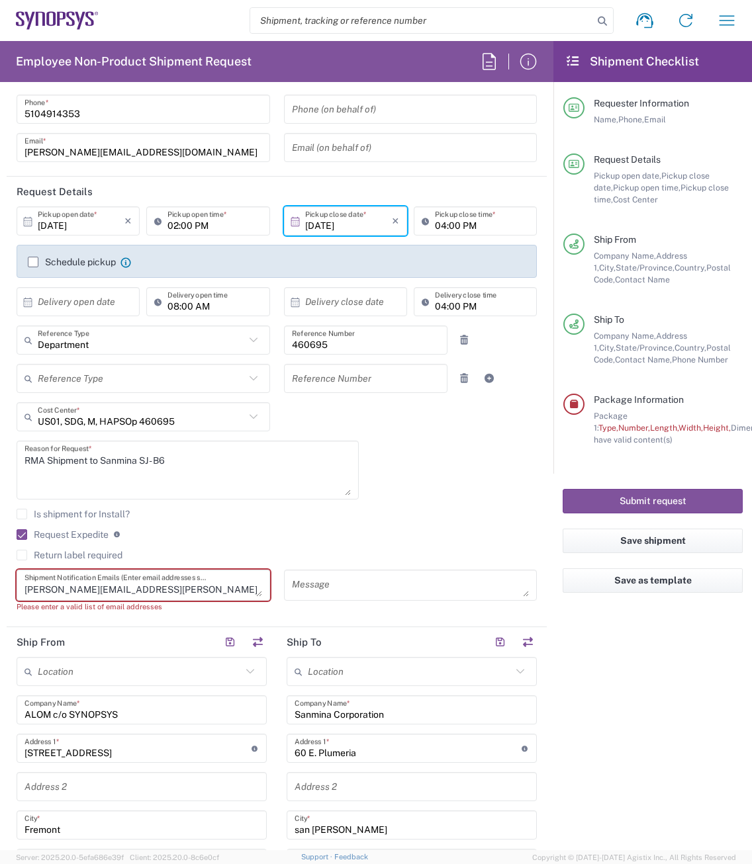
paste textarea "[EMAIL_ADDRESS][DOMAIN_NAME]"
drag, startPoint x: 76, startPoint y: 588, endPoint x: -15, endPoint y: 582, distance: 91.5
click at [0, 582] on html "Shipment request Shipment tracking Employee non-product shipment request My shi…" at bounding box center [376, 432] width 752 height 864
click at [146, 597] on div "[PERSON_NAME][EMAIL_ADDRESS][PERSON_NAME][DOMAIN_NAME] [EMAIL_ADDRESS][DOMAIN_N…" at bounding box center [143, 585] width 253 height 31
drag, startPoint x: 146, startPoint y: 593, endPoint x: -46, endPoint y: 577, distance: 191.9
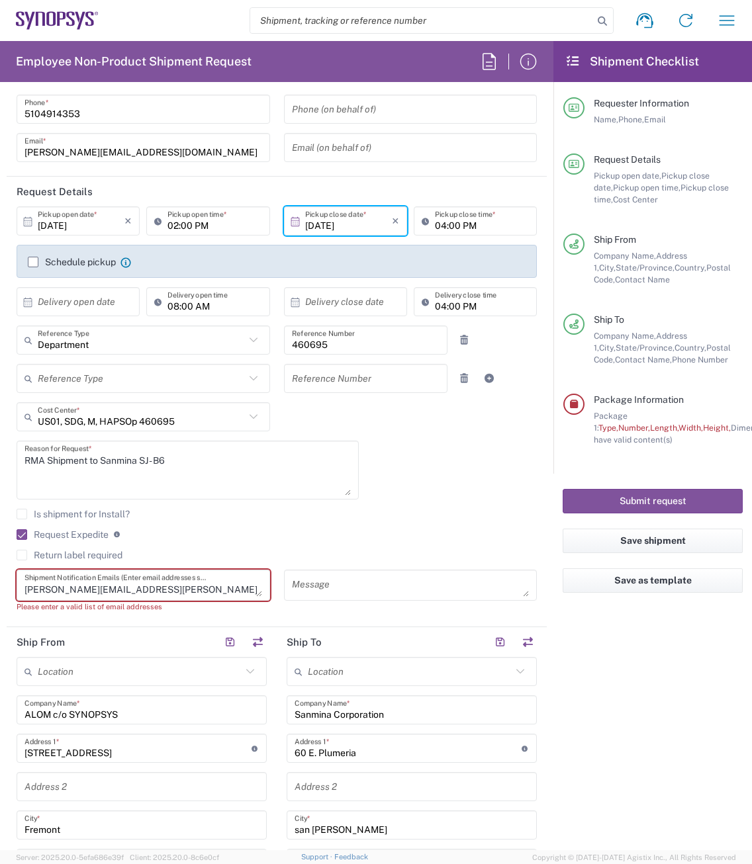
click at [0, 577] on html "Shipment request Shipment tracking Employee non-product shipment request My shi…" at bounding box center [376, 432] width 752 height 864
paste textarea "[EMAIL_ADDRESS][DOMAIN_NAME]"
drag, startPoint x: 99, startPoint y: 589, endPoint x: 26, endPoint y: 588, distance: 73.5
click at [28, 589] on textarea "lyoung@[EMAIL_ADDRESS][DOMAIN_NAME] [EMAIL_ADDRESS][DOMAIN_NAME]" at bounding box center [143, 585] width 238 height 23
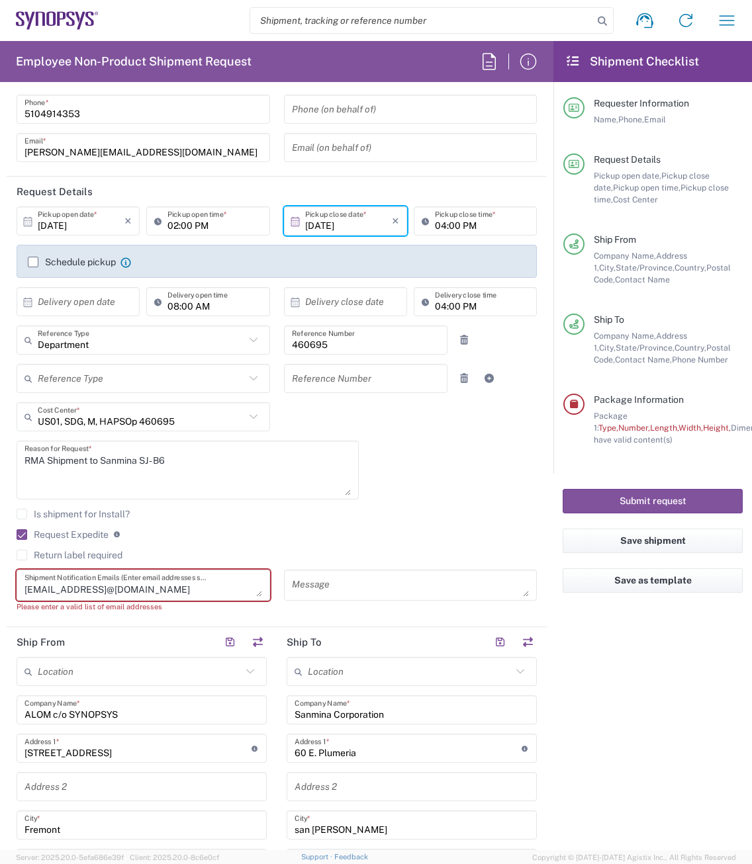
scroll to position [0, 0]
type textarea "l"
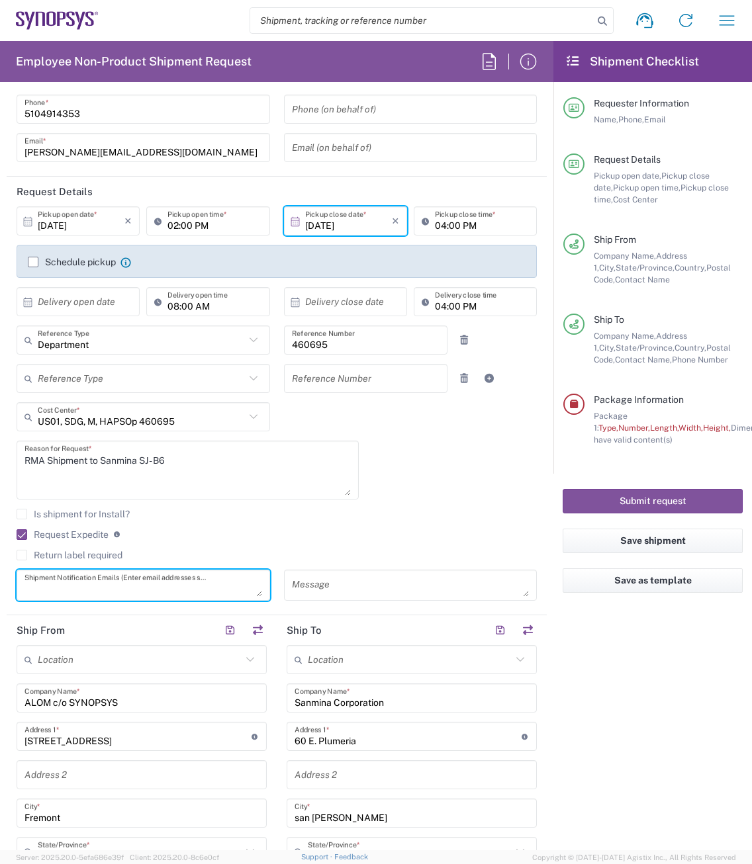
click at [32, 586] on textarea at bounding box center [143, 585] width 238 height 23
paste textarea "[EMAIL_ADDRESS][DOMAIN_NAME]"
click at [161, 593] on textarea "[EMAIL_ADDRESS][DOMAIN_NAME]" at bounding box center [143, 585] width 238 height 23
paste textarea "[EMAIL_ADDRESS][DOMAIN_NAME]"
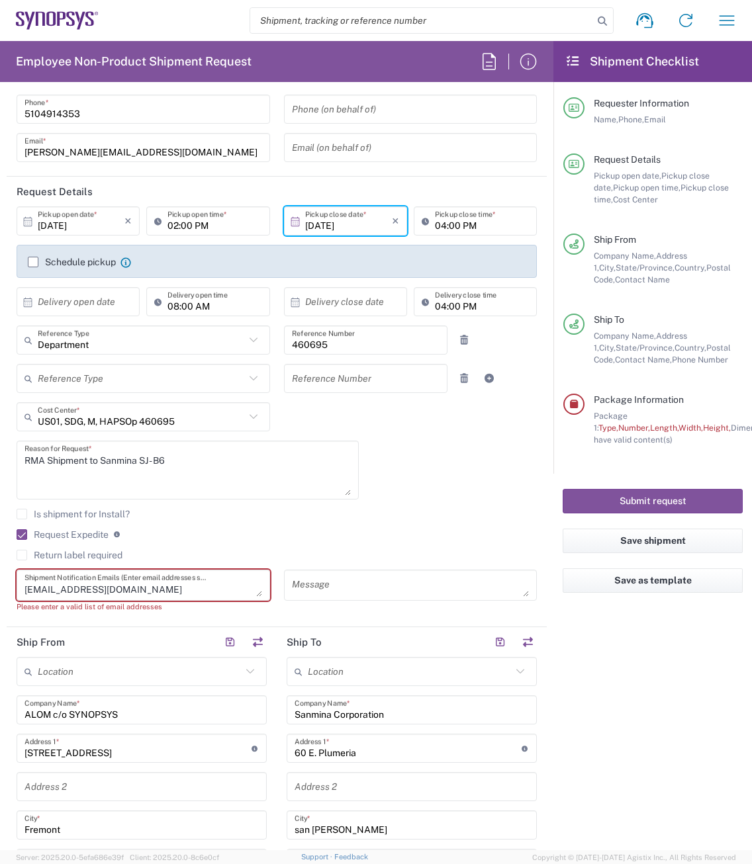
drag, startPoint x: 180, startPoint y: 574, endPoint x: 229, endPoint y: 574, distance: 49.0
click at [229, 574] on textarea "[EMAIL_ADDRESS][DOMAIN_NAME] [EMAIL_ADDRESS][DOMAIN_NAME]" at bounding box center [143, 585] width 238 height 23
click at [120, 590] on textarea "[EMAIL_ADDRESS][DOMAIN_NAME] [EMAIL_ADDRESS][DOMAIN_NAME]" at bounding box center [143, 585] width 238 height 23
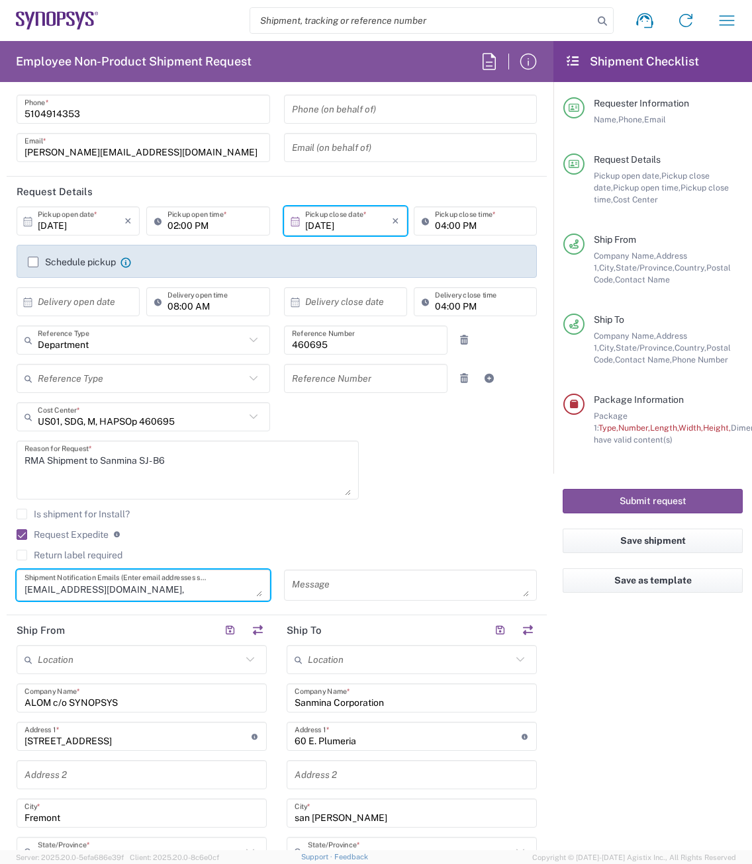
click at [173, 587] on textarea "[EMAIL_ADDRESS][DOMAIN_NAME], [EMAIL_ADDRESS][DOMAIN_NAME]" at bounding box center [143, 585] width 238 height 23
drag, startPoint x: 173, startPoint y: 588, endPoint x: 206, endPoint y: 589, distance: 33.1
click at [211, 588] on textarea "[EMAIL_ADDRESS][DOMAIN_NAME], [EMAIL_ADDRESS][DOMAIN_NAME]" at bounding box center [143, 585] width 238 height 23
drag, startPoint x: 153, startPoint y: 590, endPoint x: 218, endPoint y: 591, distance: 64.9
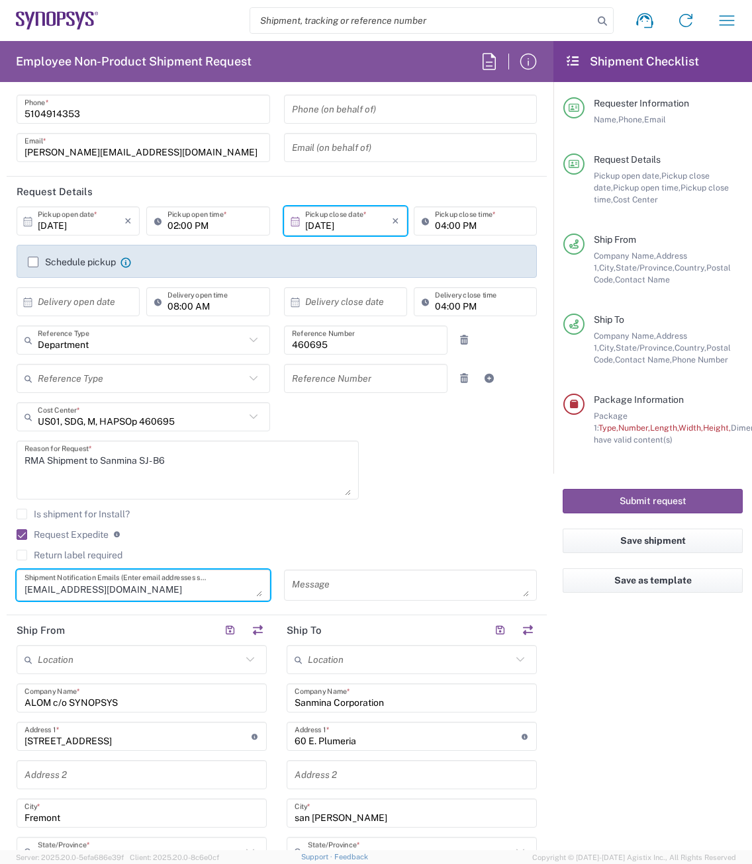
click at [218, 591] on textarea "[EMAIL_ADDRESS][DOMAIN_NAME], [EMAIL_ADDRESS][DOMAIN_NAME]" at bounding box center [143, 585] width 238 height 23
click at [133, 588] on textarea "[EMAIL_ADDRESS][DOMAIN_NAME], [EMAIL_ADDRESS][DOMAIN_NAME]" at bounding box center [143, 585] width 238 height 23
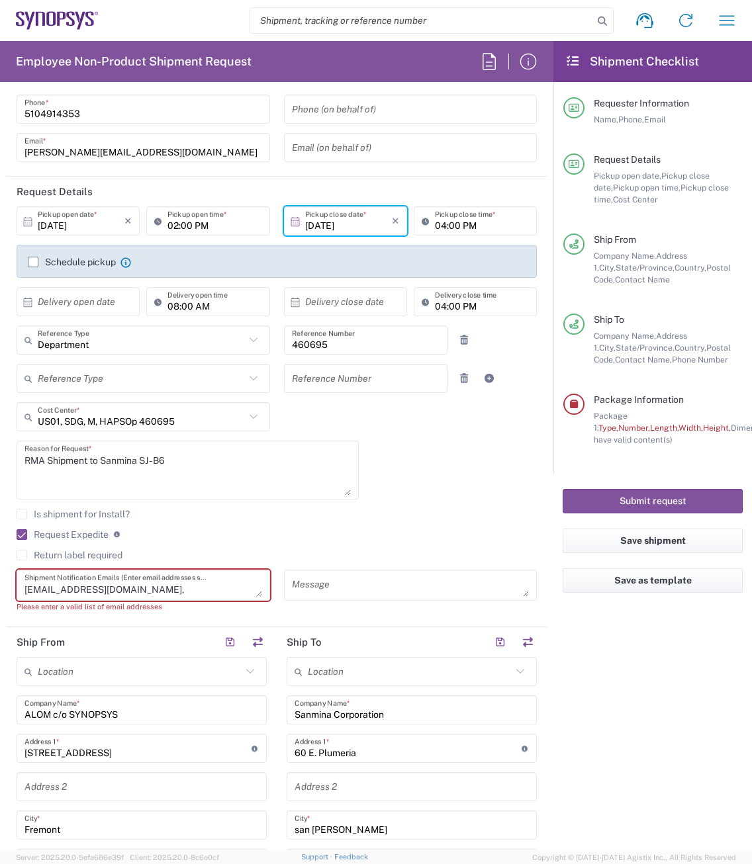
click at [158, 594] on textarea "[EMAIL_ADDRESS][DOMAIN_NAME], [EMAIL_ADDRESS][DOMAIN_NAME]," at bounding box center [143, 585] width 238 height 23
paste textarea "[EMAIL_ADDRESS][DOMAIN_NAME]"
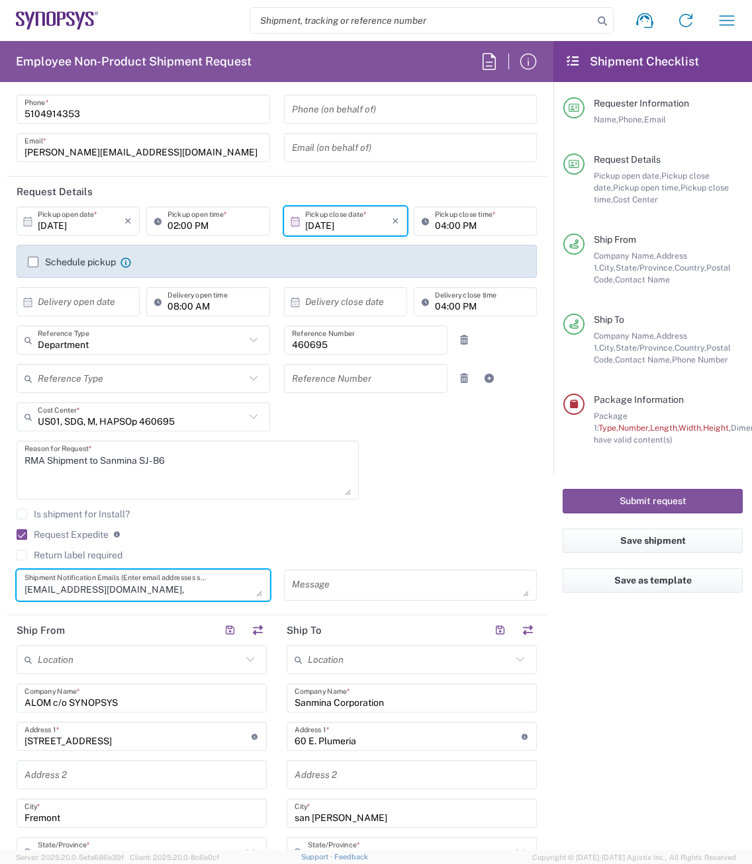
type textarea "[EMAIL_ADDRESS][DOMAIN_NAME], [EMAIL_ADDRESS][DOMAIN_NAME], [EMAIL_ADDRESS][DOM…"
click at [232, 537] on agx-checkbox-control "Request Expedite If expedite is checked you will be unable to rate and book thi…" at bounding box center [277, 535] width 520 height 12
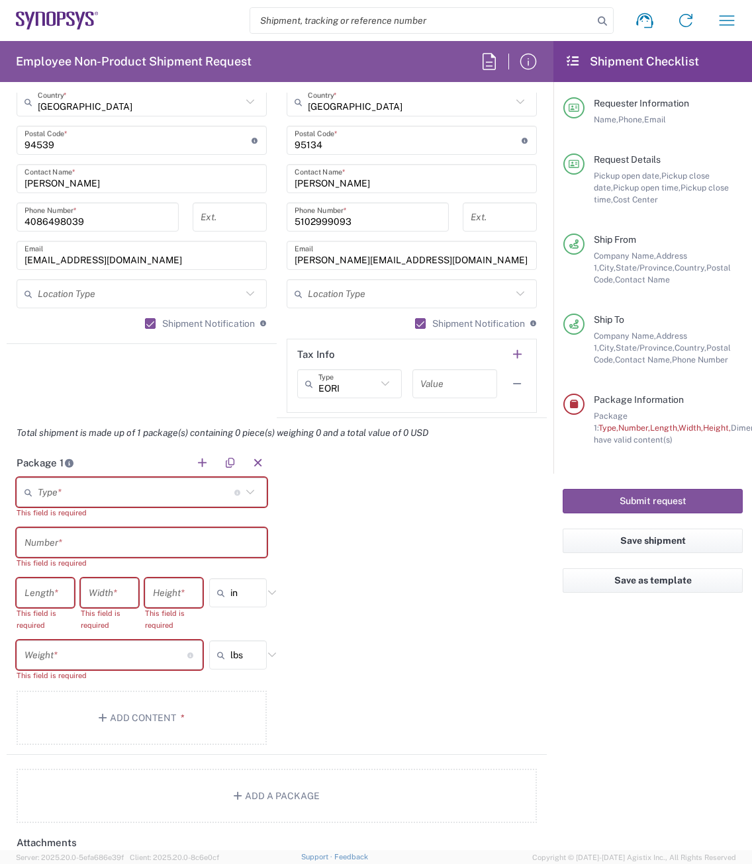
scroll to position [926, 0]
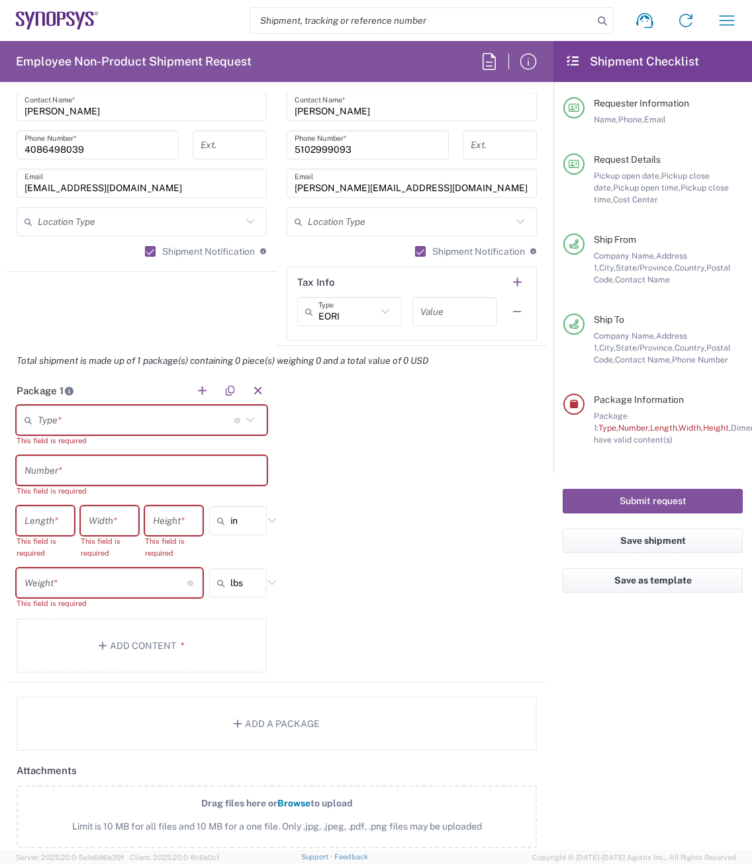
click at [243, 416] on icon at bounding box center [250, 420] width 17 height 17
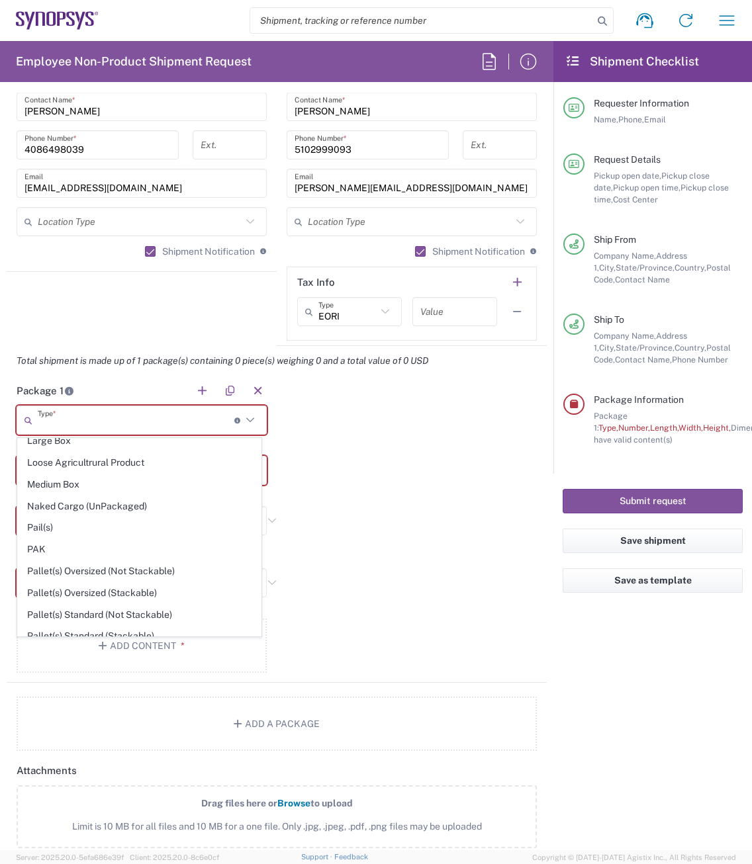
scroll to position [626, 0]
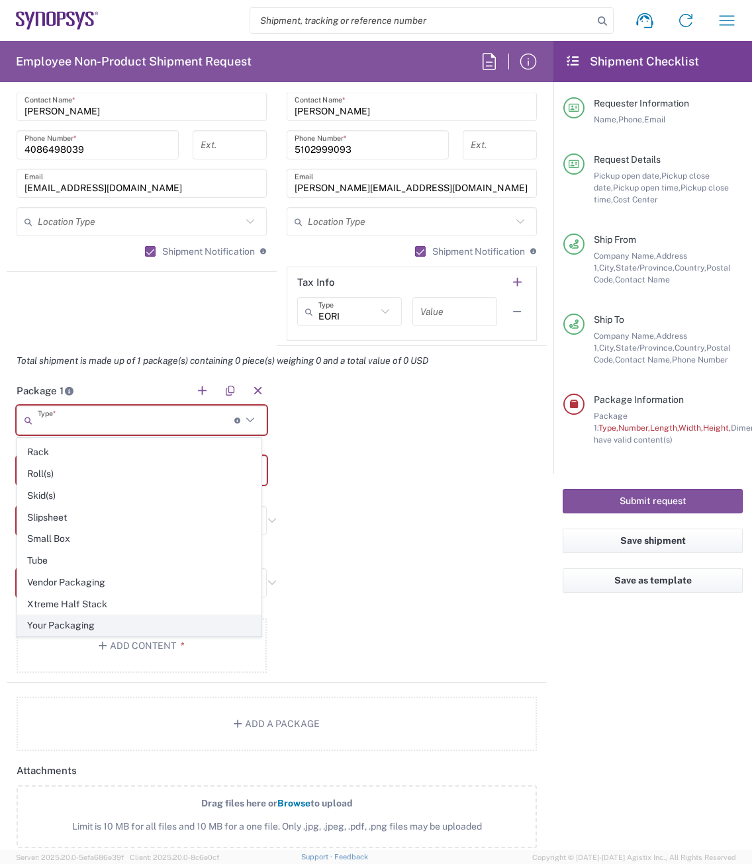
click at [121, 619] on span "Your Packaging" at bounding box center [139, 625] width 243 height 21
type input "Your Packaging"
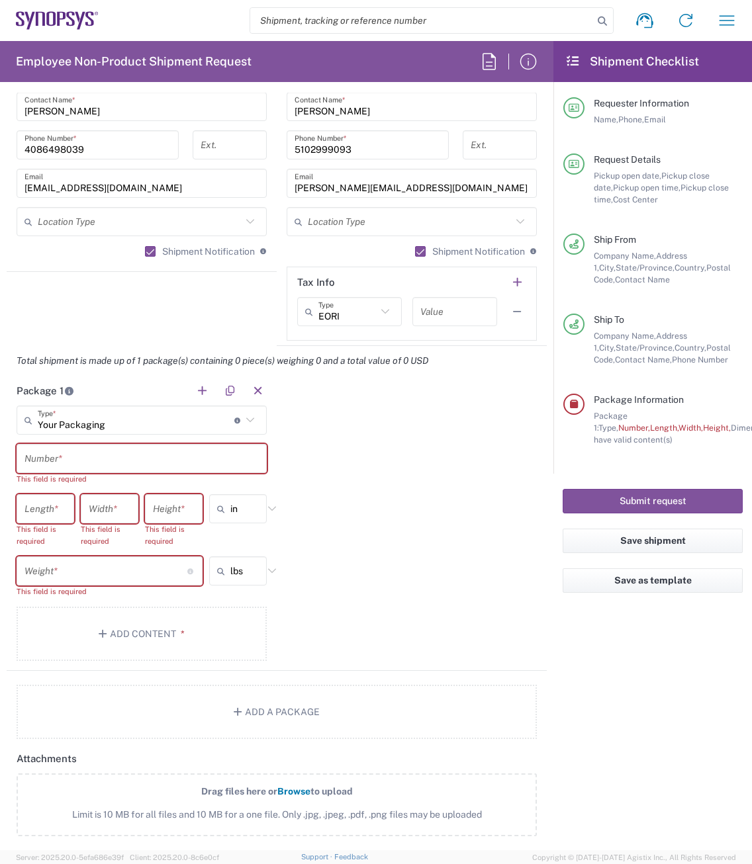
click at [56, 461] on input "text" at bounding box center [141, 458] width 234 height 23
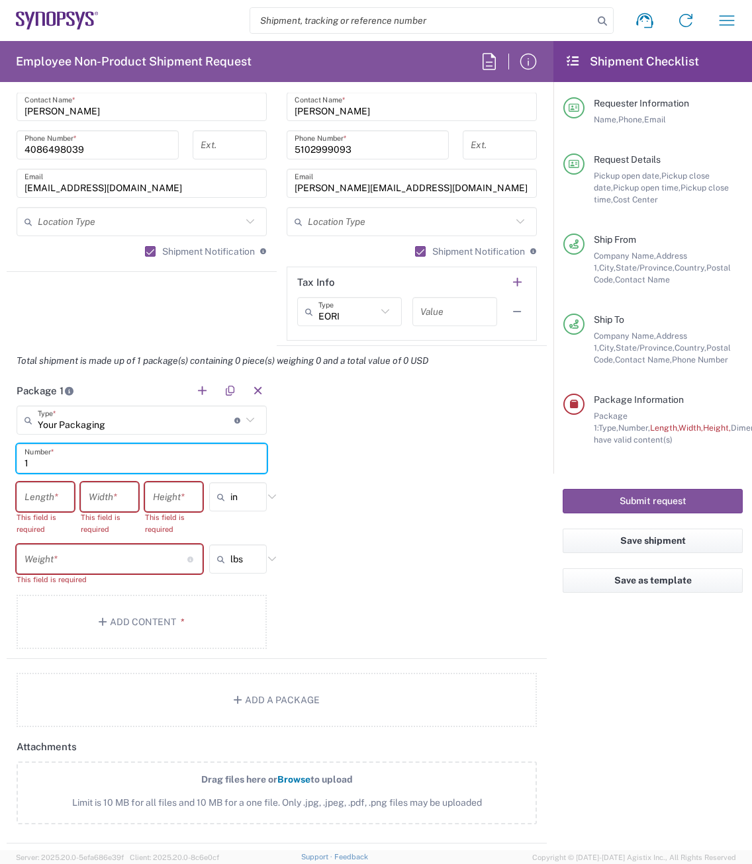
type input "1"
click at [39, 492] on input "number" at bounding box center [45, 497] width 42 height 23
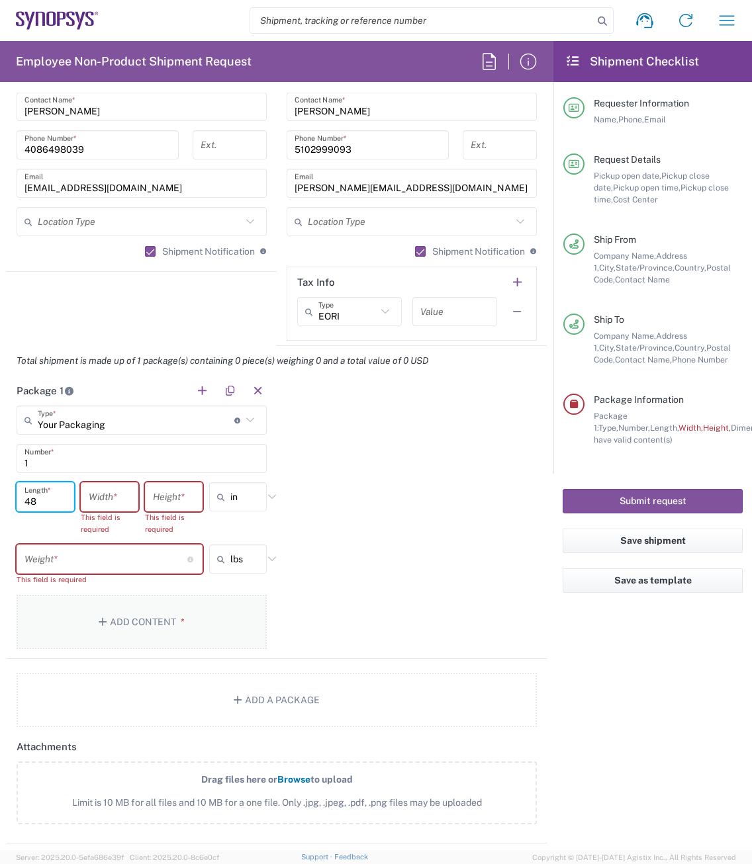
type input "48"
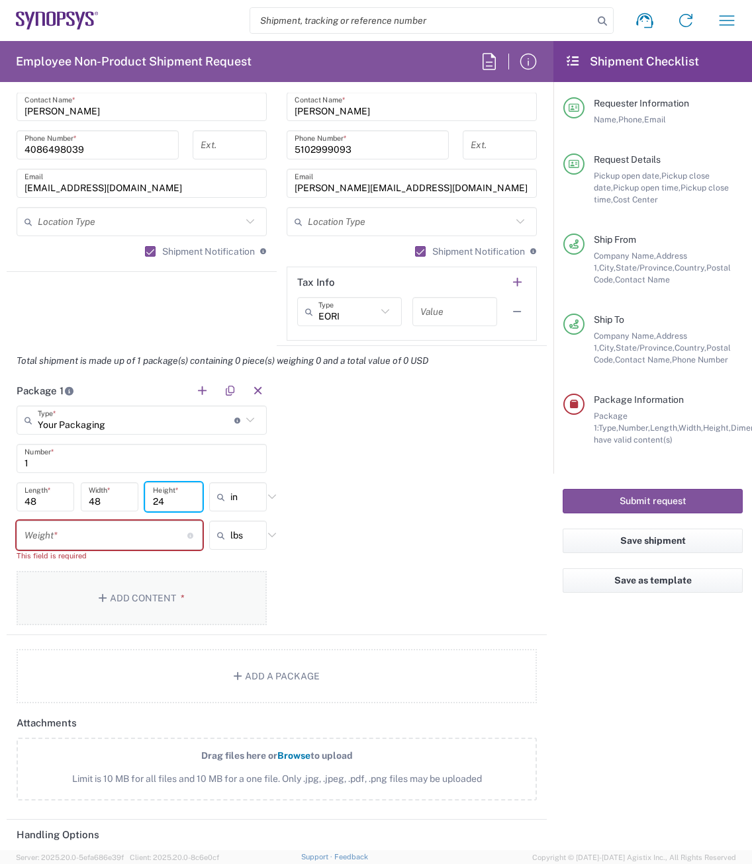
type input "24"
click at [97, 535] on input "number" at bounding box center [105, 535] width 163 height 23
type input "in"
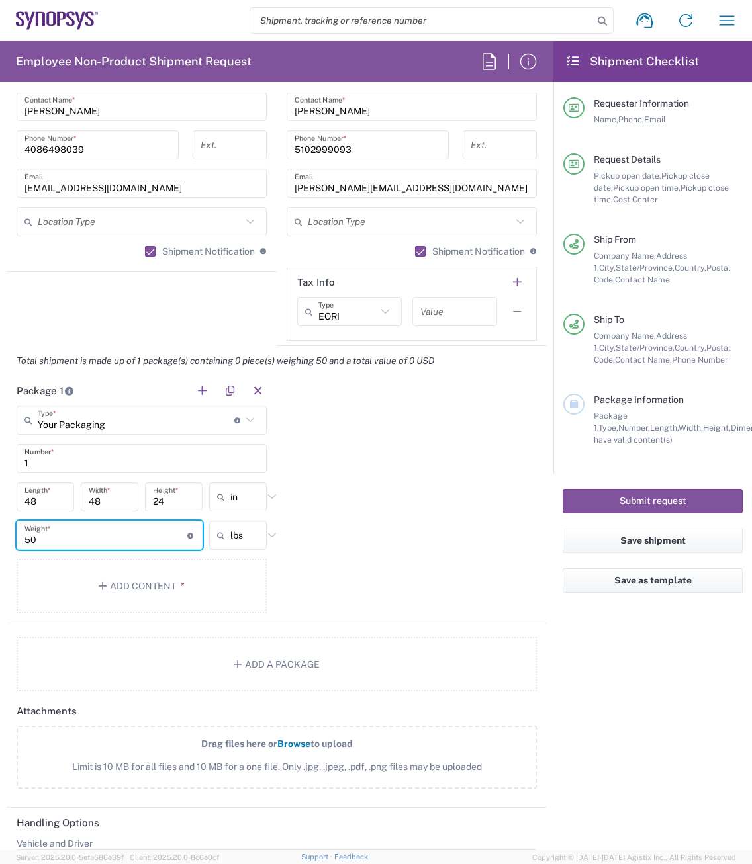
type input "50"
click at [376, 568] on div "Package 1 Your Packaging Type * Material used to package goods Bale(s) Basket(s…" at bounding box center [277, 500] width 540 height 248
click at [121, 588] on button "Add Content *" at bounding box center [142, 586] width 250 height 54
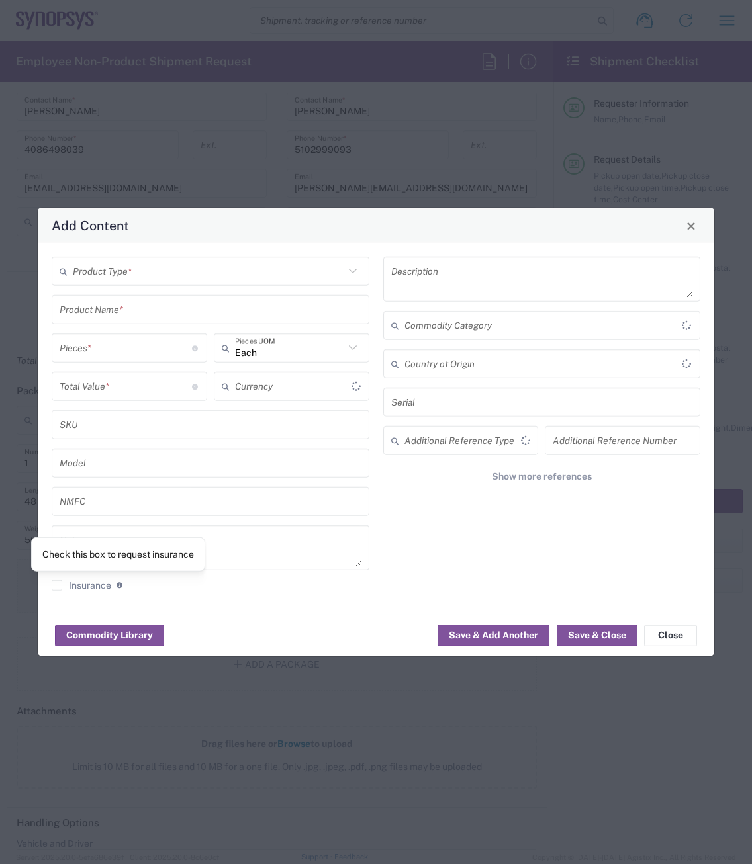
type input "US Dollar"
click at [355, 265] on icon at bounding box center [352, 271] width 17 height 17
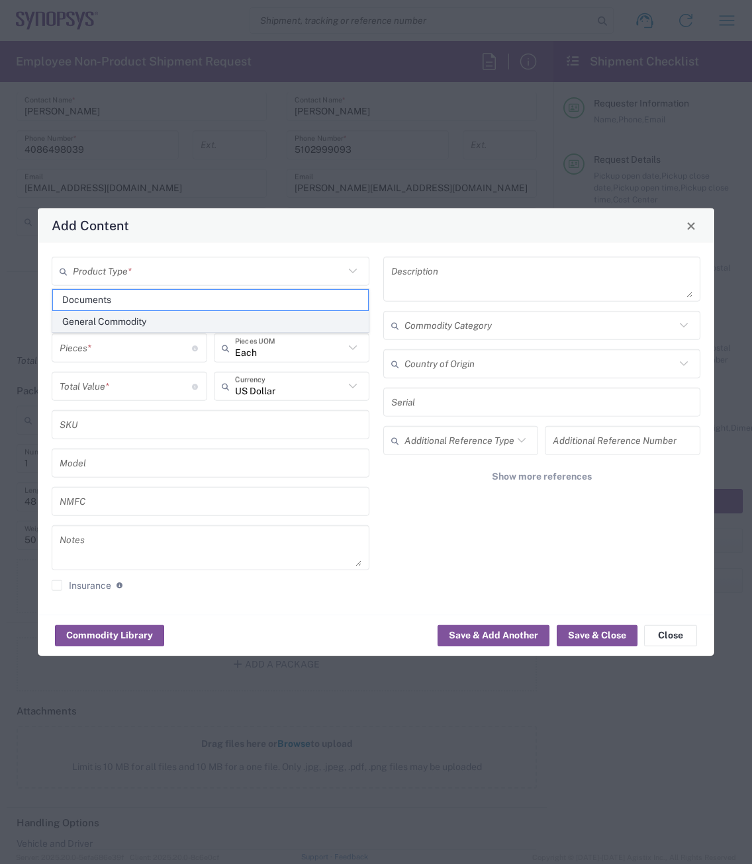
click at [103, 320] on span "General Commodity" at bounding box center [210, 322] width 315 height 21
type input "General Commodity"
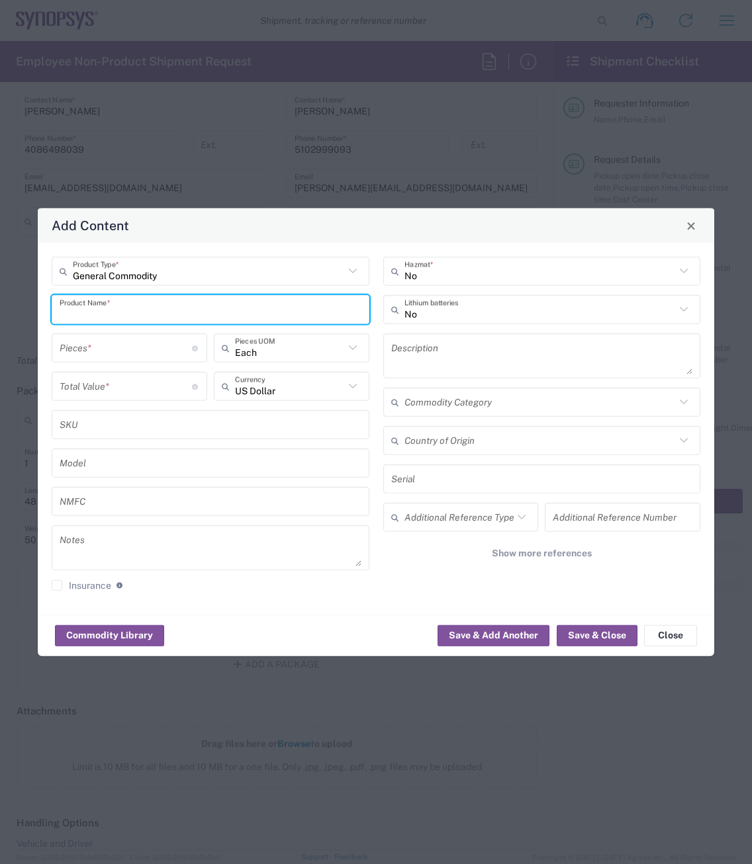
click at [105, 310] on input "text" at bounding box center [211, 309] width 302 height 23
type input "HW1182-000"
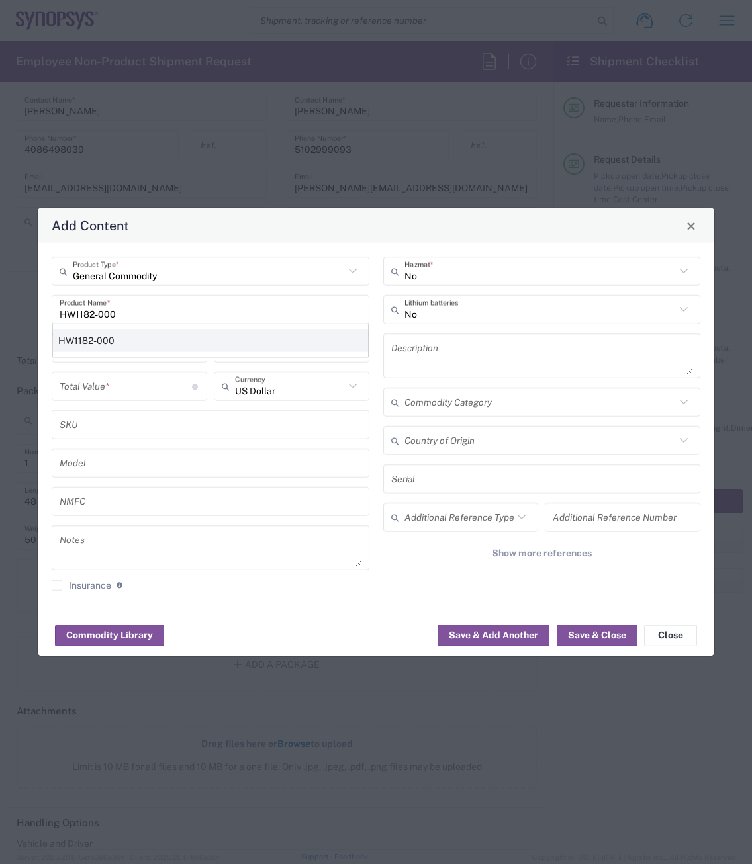
click at [103, 341] on div "HW1182-000" at bounding box center [210, 341] width 315 height 23
type input "533910.88"
type textarea "4 x 133,477.72"
type textarea "HAPS-200 Module -2 HW"
type input "[GEOGRAPHIC_DATA]"
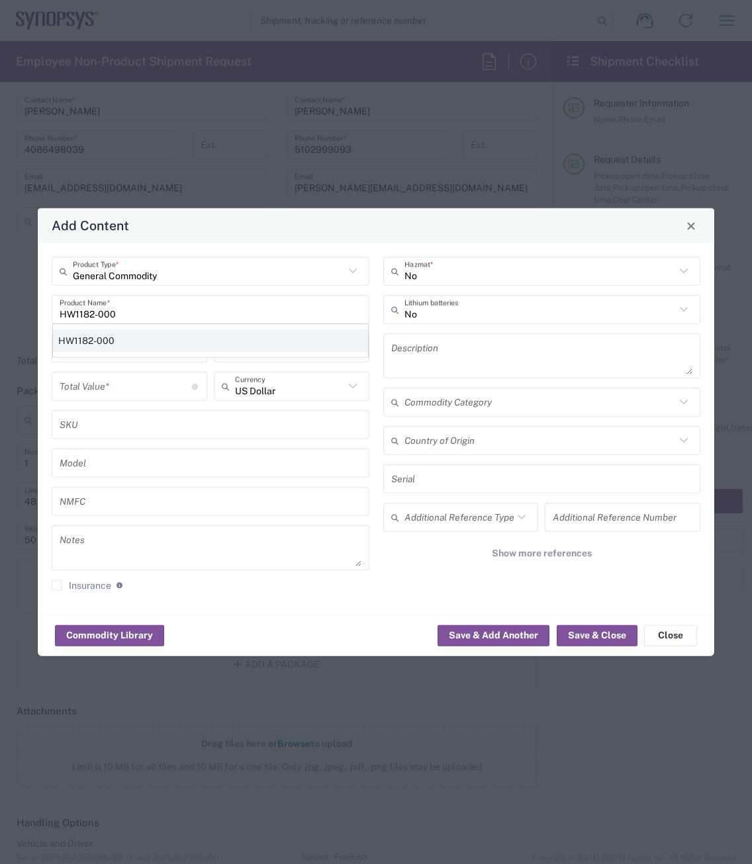
type input "K133196 K141955 K157597 K141969"
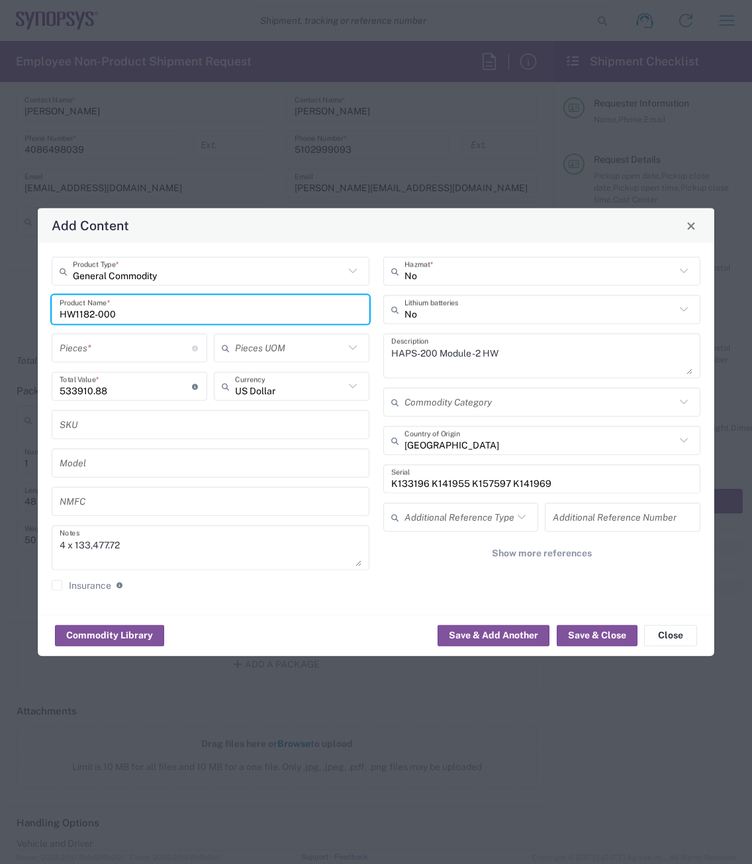
click at [112, 355] on input "number" at bounding box center [126, 347] width 132 height 23
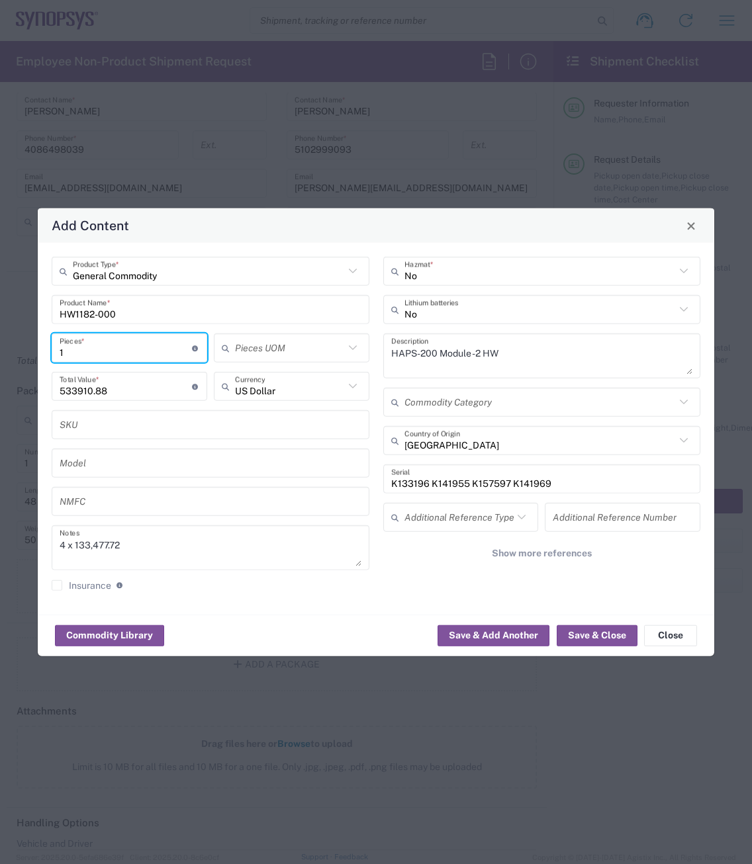
type input "1"
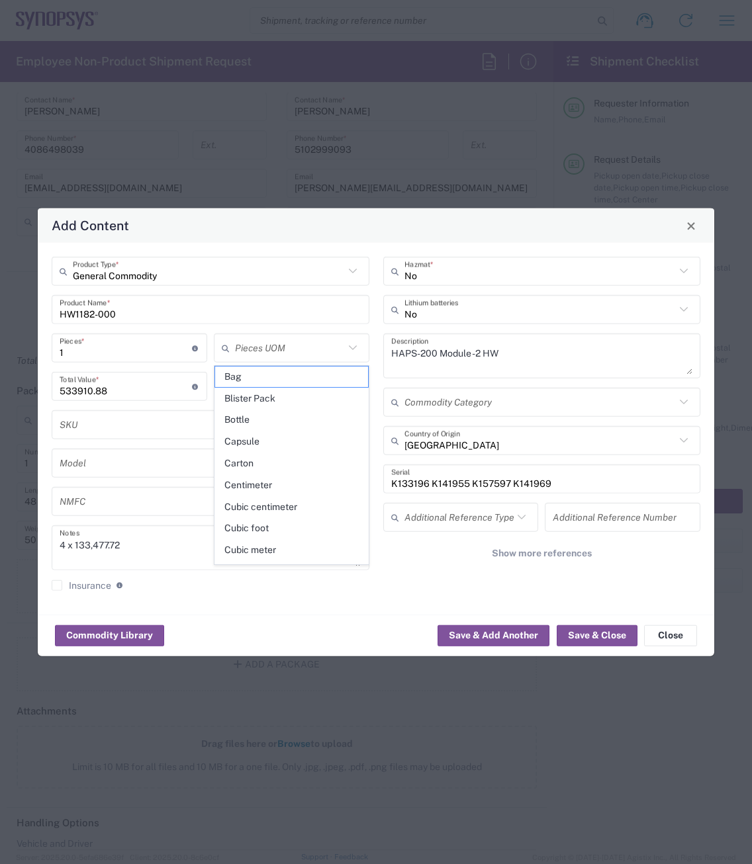
click at [119, 419] on input "text" at bounding box center [211, 424] width 302 height 23
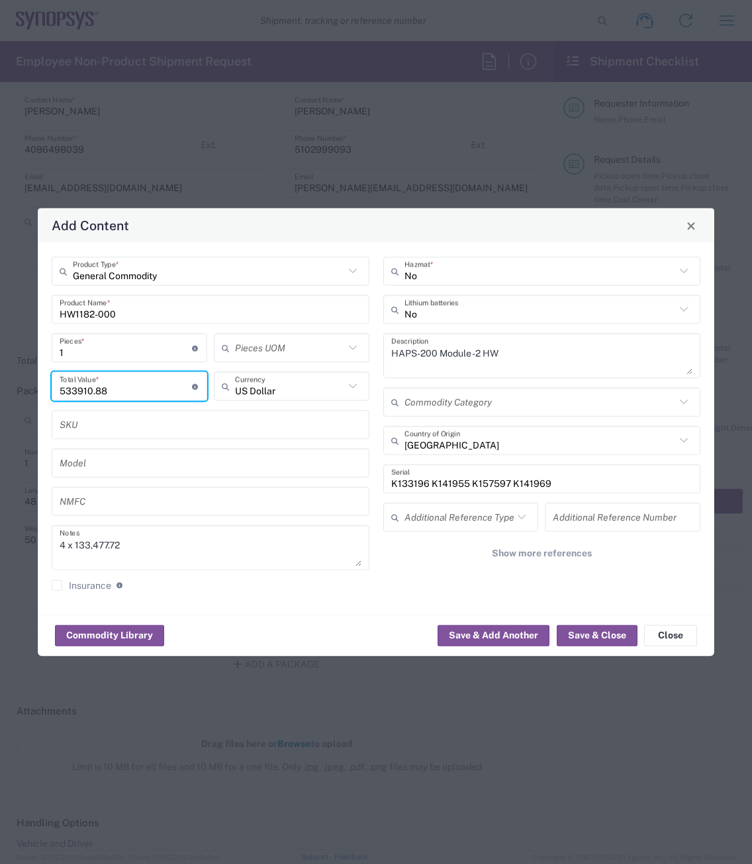
drag, startPoint x: 107, startPoint y: 390, endPoint x: 36, endPoint y: 387, distance: 71.5
click at [36, 387] on div "Add Content General Commodity Product Type * HW1182-000 Product Name * 1 Pieces…" at bounding box center [376, 432] width 752 height 864
paste input "130565.53"
type input "130565.53"
click at [139, 431] on input "text" at bounding box center [211, 424] width 302 height 23
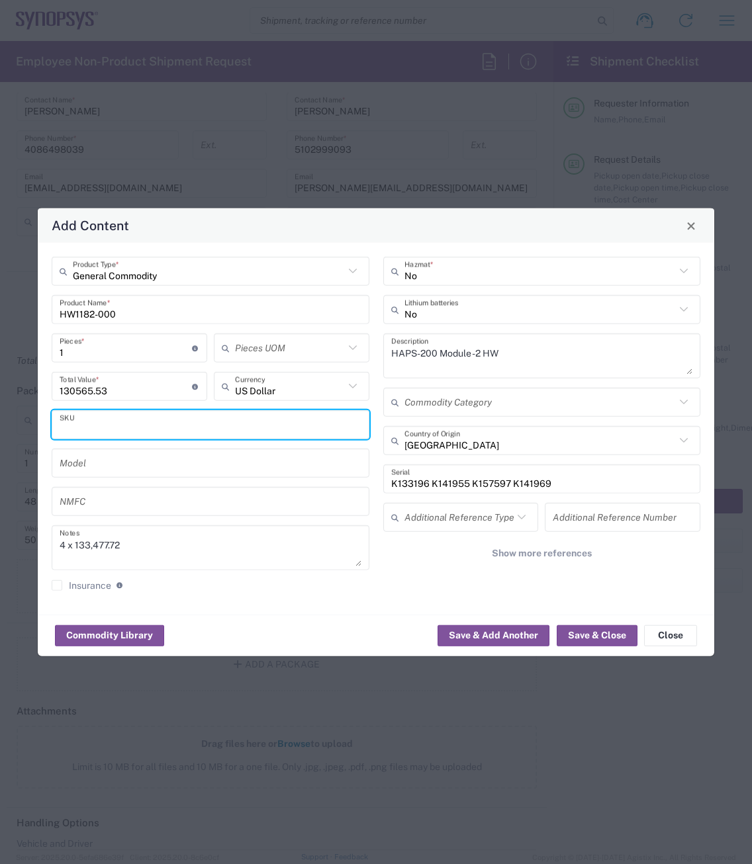
click at [75, 359] on input "1" at bounding box center [126, 347] width 132 height 23
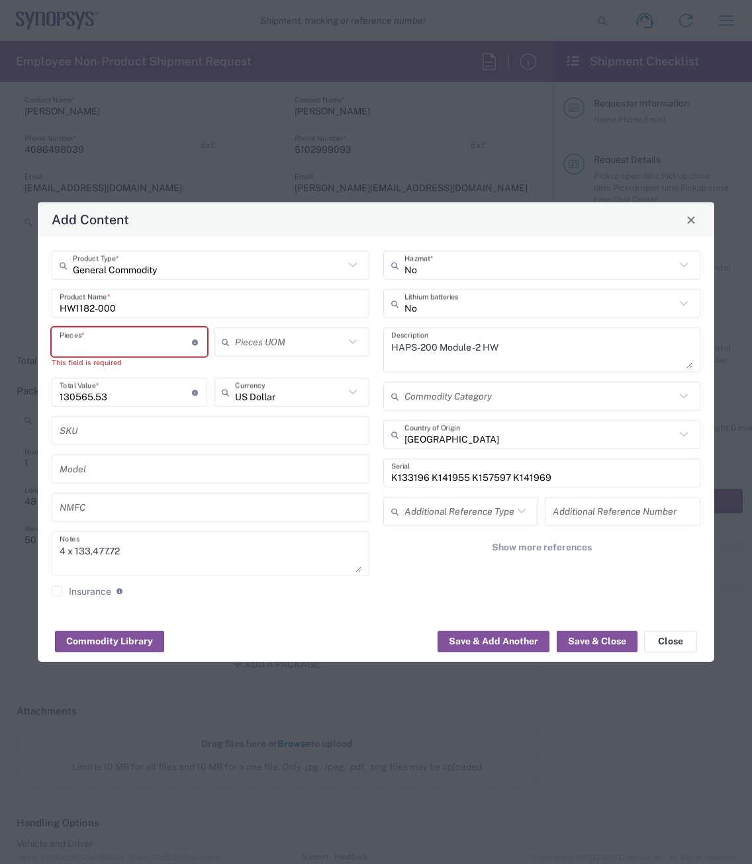
type input "3"
type input "391696.59"
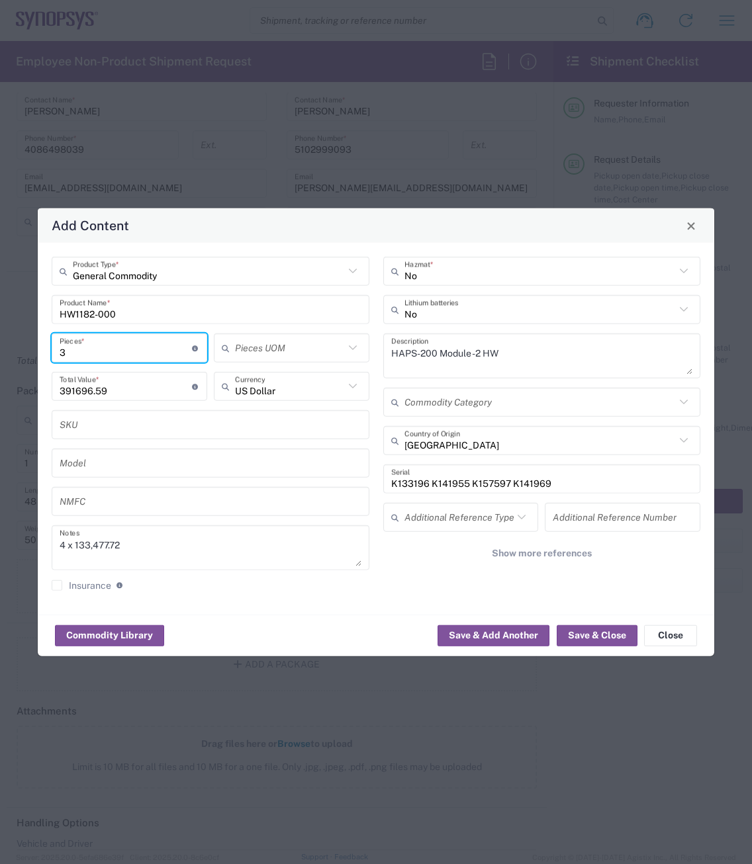
type input "3"
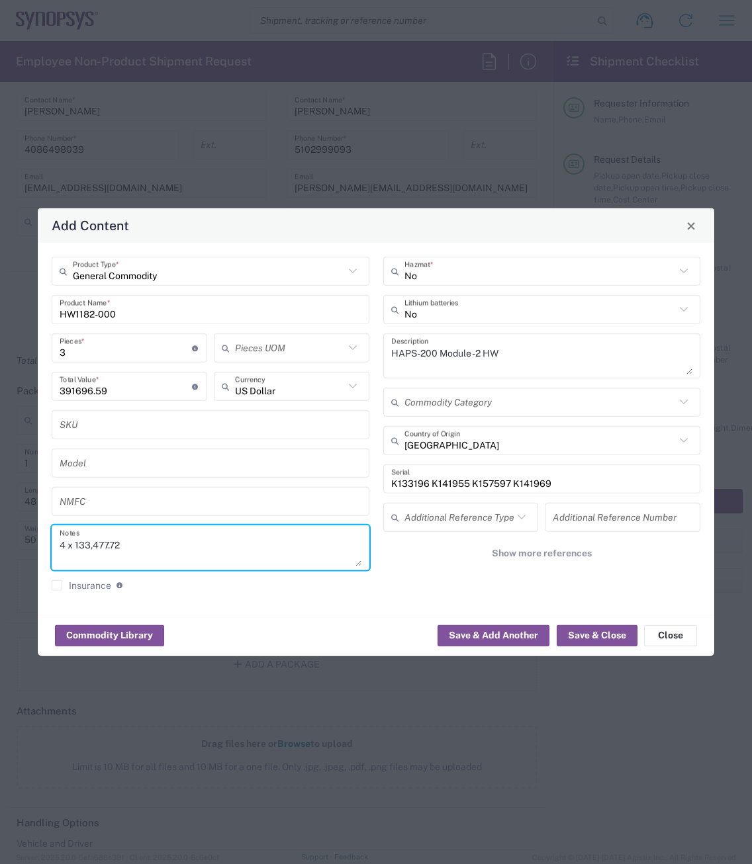
drag, startPoint x: 138, startPoint y: 545, endPoint x: 11, endPoint y: 545, distance: 127.7
click at [11, 545] on div "Add Content General Commodity Product Type * HW1182-000 Product Name * 3 Pieces…" at bounding box center [376, 432] width 752 height 864
type textarea "1"
type textarea "X"
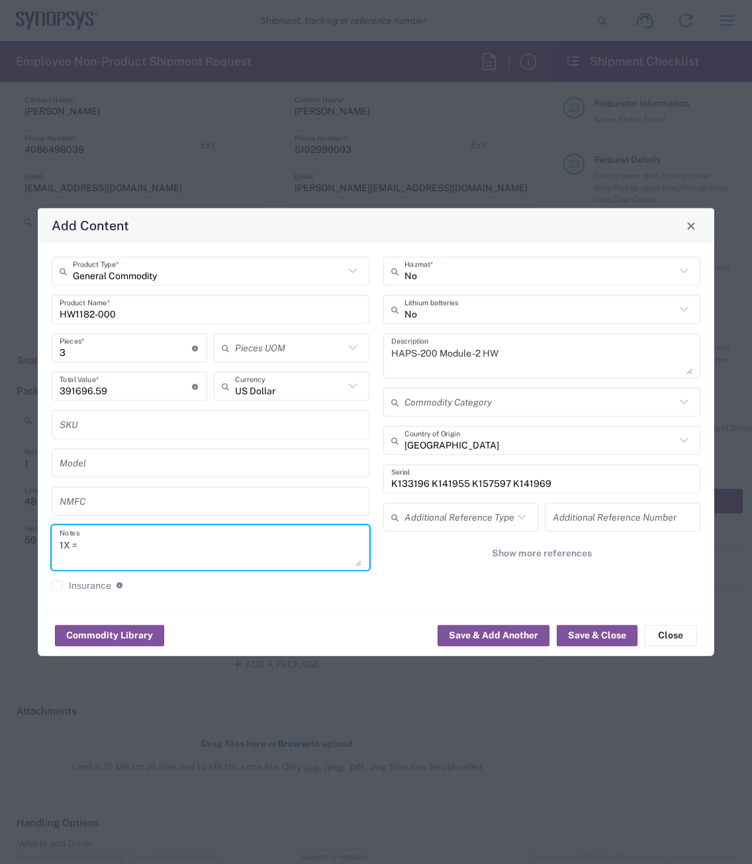
paste textarea "130,565.53"
click at [81, 544] on textarea "1X = 130,565.53" at bounding box center [211, 547] width 302 height 37
type textarea "1X = $130,565.53"
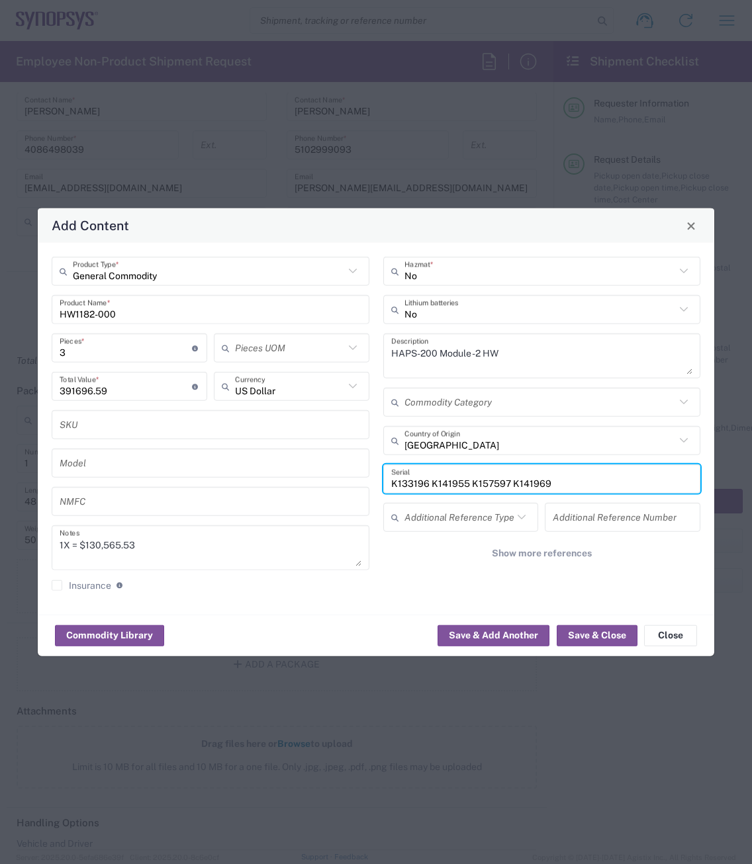
drag, startPoint x: 520, startPoint y: 482, endPoint x: 365, endPoint y: 482, distance: 155.5
click at [365, 482] on div "General Commodity Product Type * HW1182-000 Product Name * 3 Pieces * Number of…" at bounding box center [376, 429] width 662 height 344
click at [417, 474] on input "text" at bounding box center [542, 478] width 302 height 23
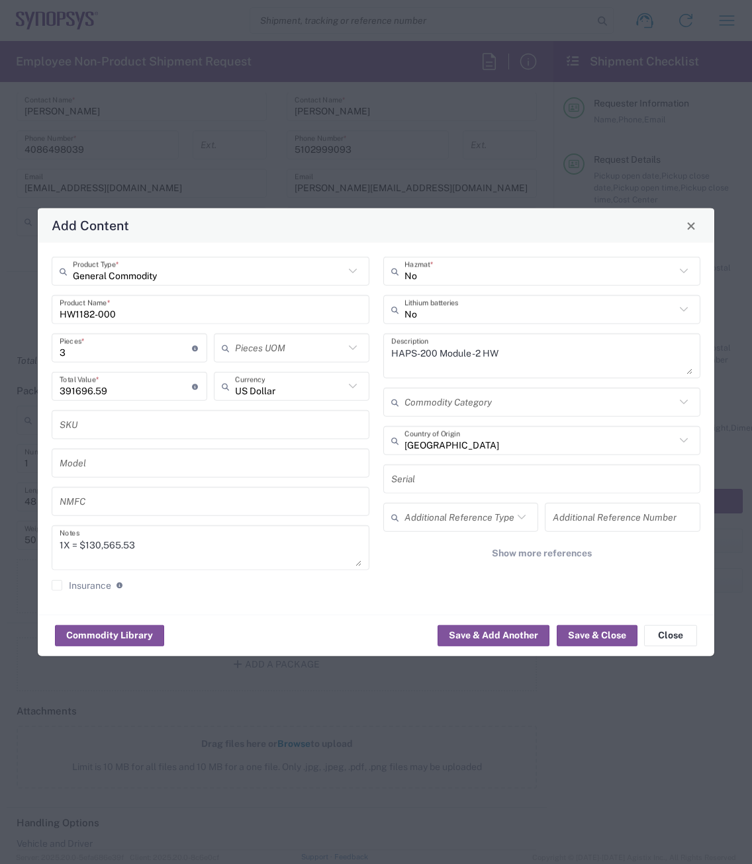
click at [411, 482] on input "text" at bounding box center [542, 478] width 302 height 23
paste input "C010365"
drag, startPoint x: 429, startPoint y: 482, endPoint x: 437, endPoint y: 480, distance: 7.5
click at [429, 482] on input "C010365" at bounding box center [542, 478] width 302 height 23
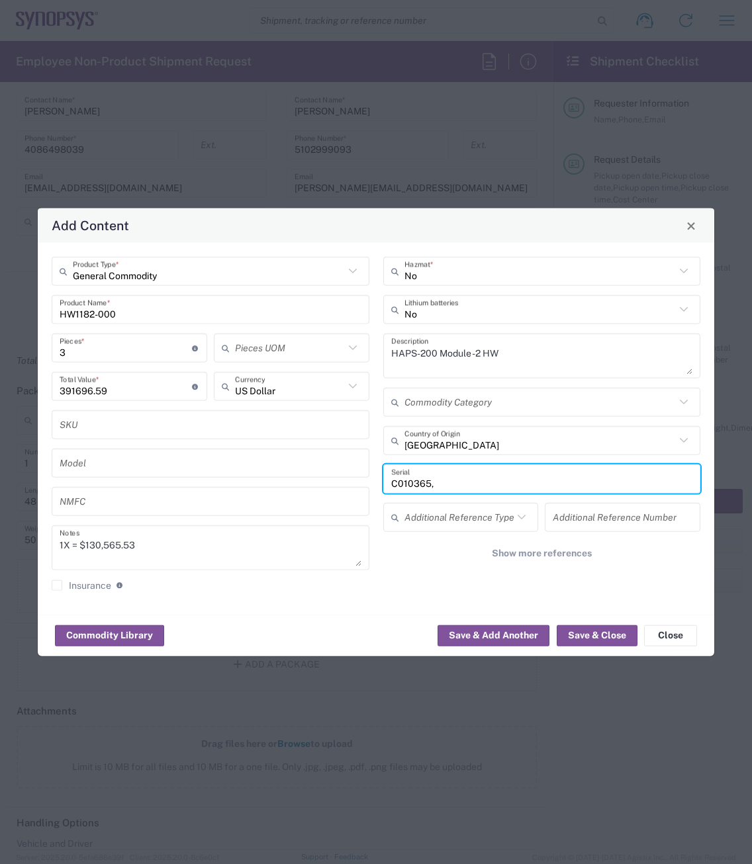
paste input "C030497"
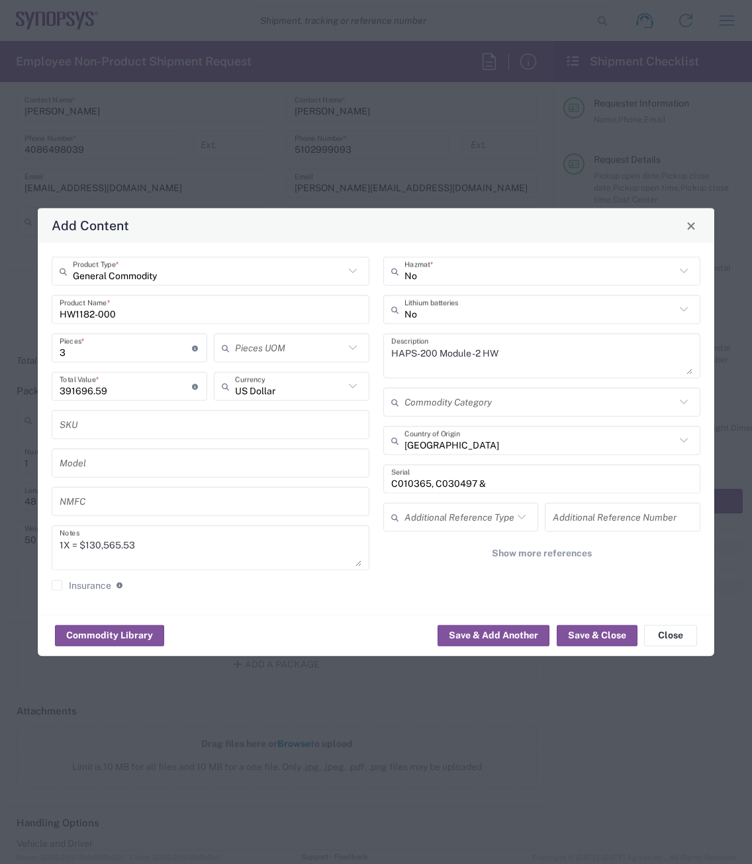
click at [525, 485] on input "C010365, C030497 &" at bounding box center [542, 478] width 302 height 23
paste input "C030485"
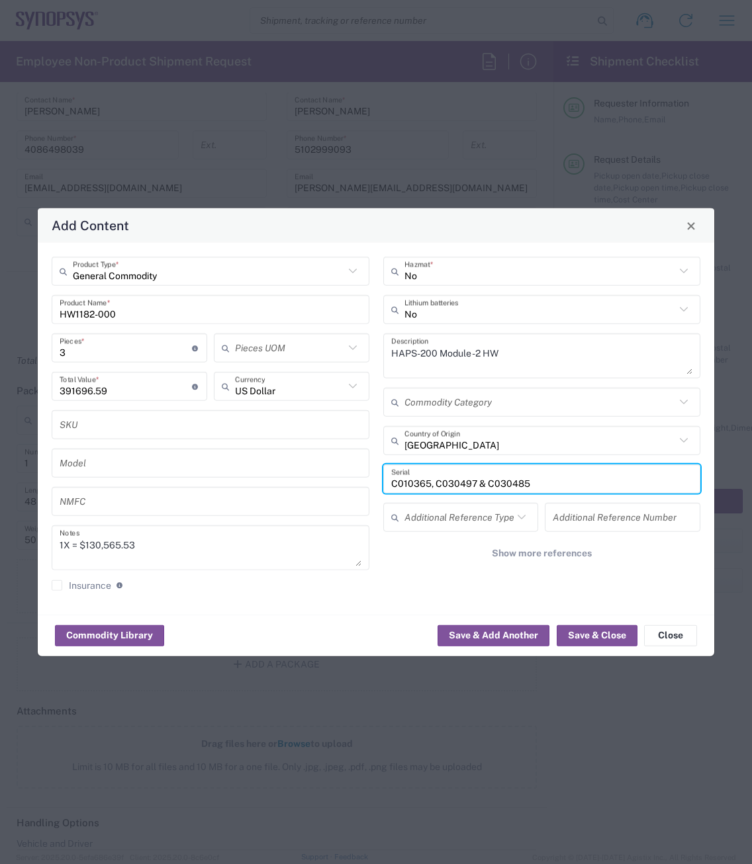
type input "C010365, C030497 & C030485"
click at [170, 436] on input "text" at bounding box center [211, 424] width 302 height 23
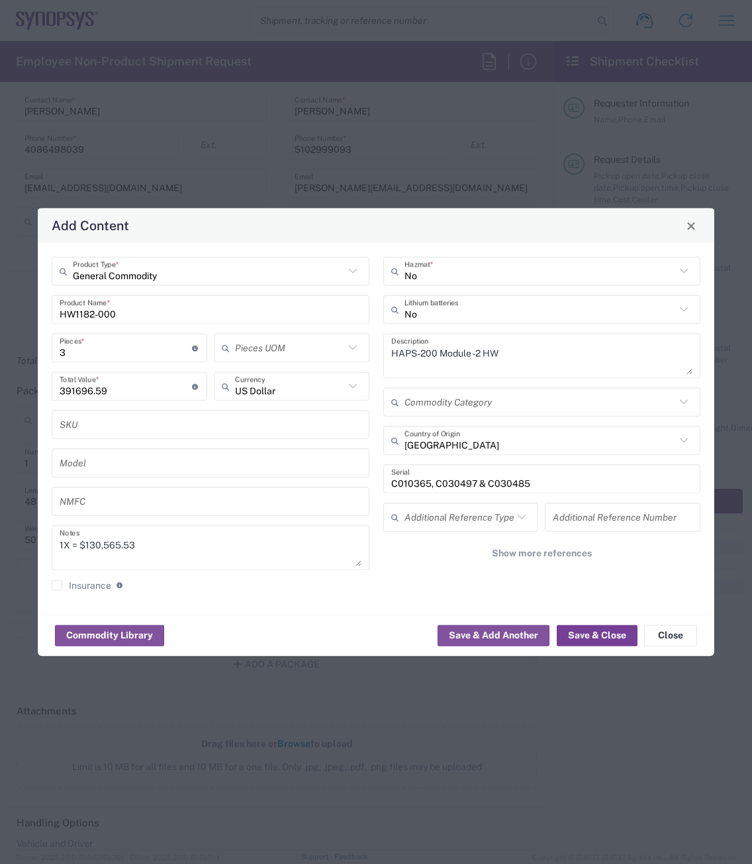
click at [596, 635] on button "Save & Close" at bounding box center [597, 635] width 81 height 21
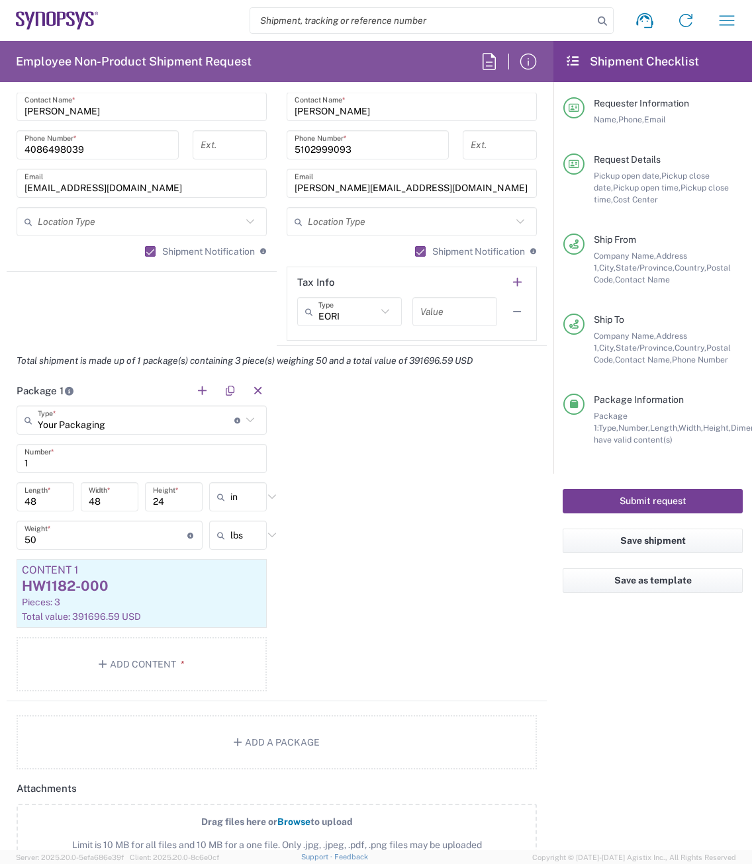
click at [644, 498] on button "Submit request" at bounding box center [653, 501] width 180 height 24
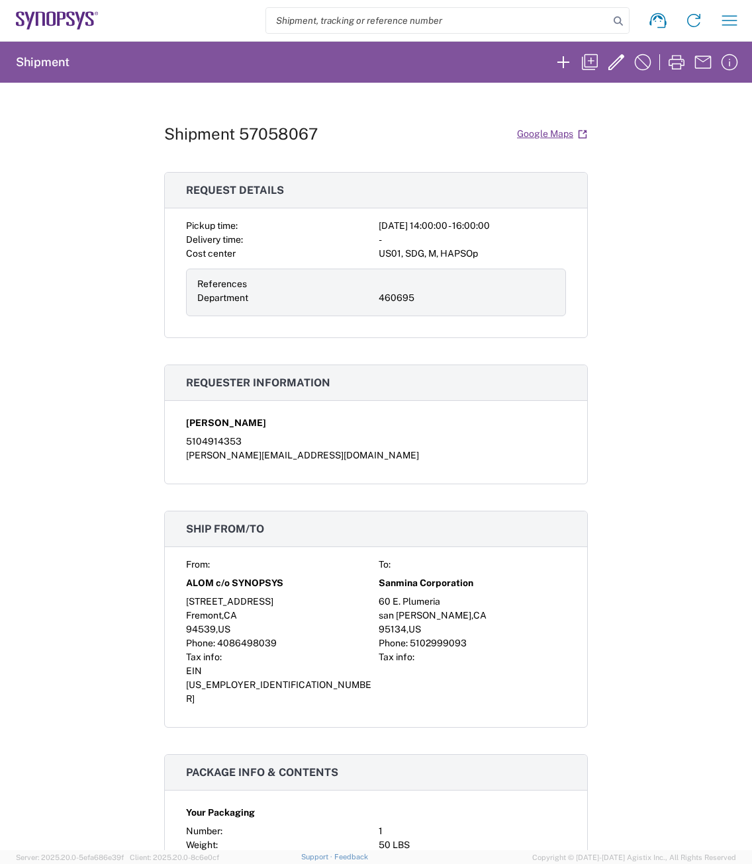
click at [264, 379] on span "Requester information" at bounding box center [258, 383] width 144 height 13
